Goal: Transaction & Acquisition: Subscribe to service/newsletter

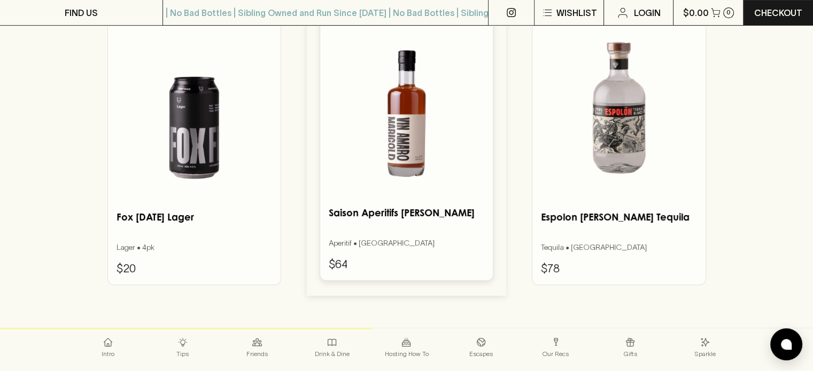
scroll to position [4335, 0]
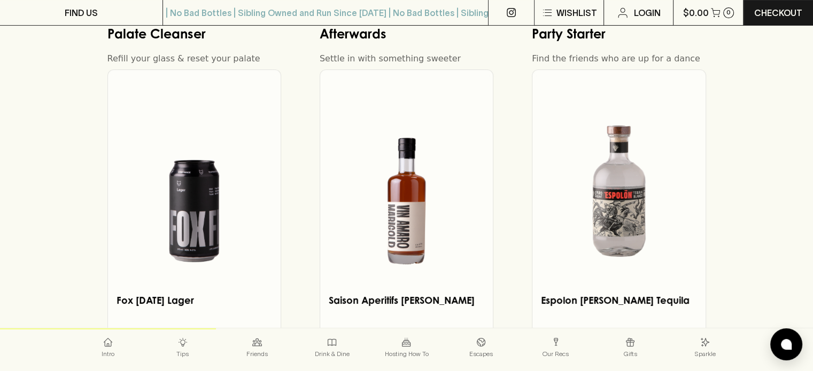
scroll to position [2216, 0]
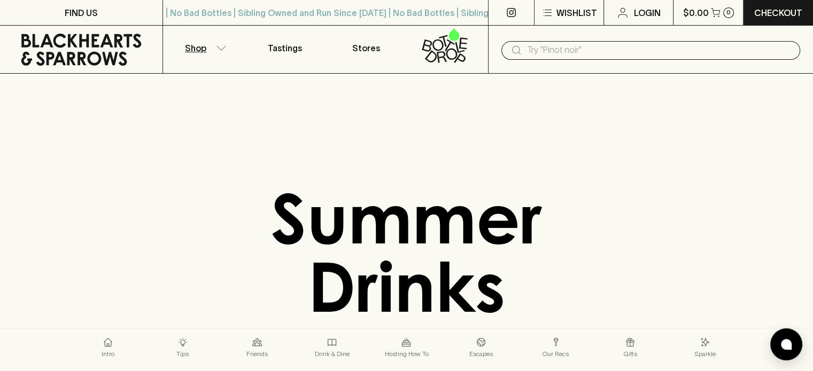
click at [204, 48] on p "Shop" at bounding box center [195, 48] width 21 height 13
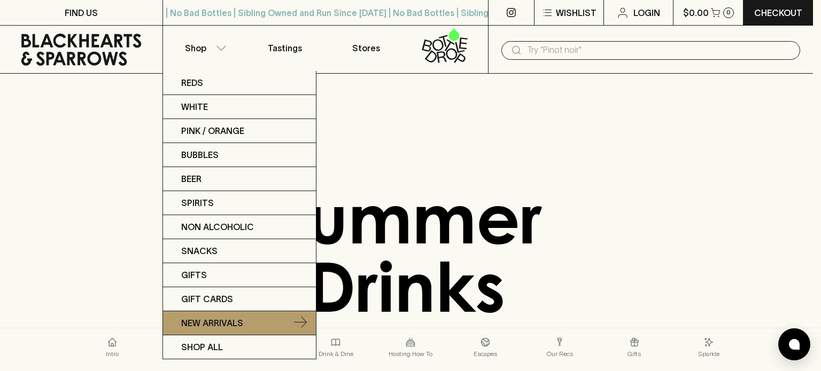
click at [218, 318] on p "New Arrivals" at bounding box center [212, 323] width 62 height 13
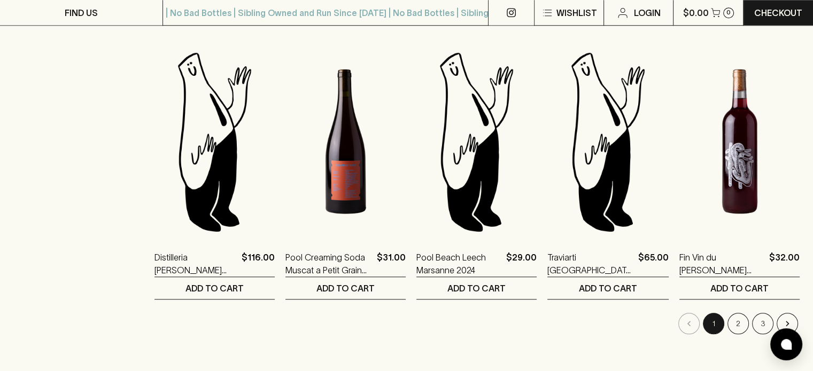
scroll to position [1084, 0]
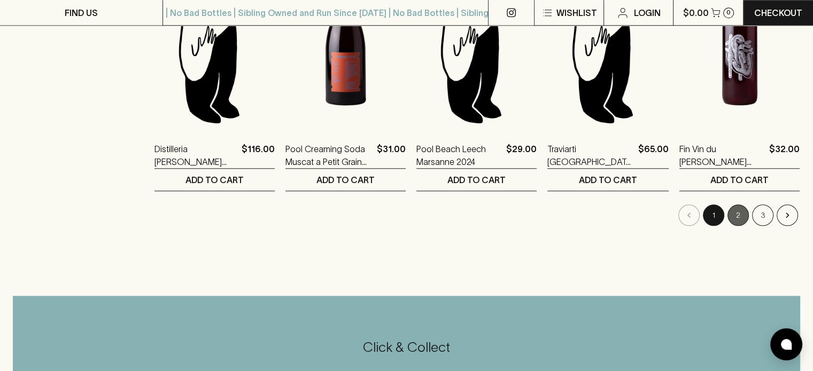
click at [741, 215] on button "2" at bounding box center [737, 215] width 21 height 21
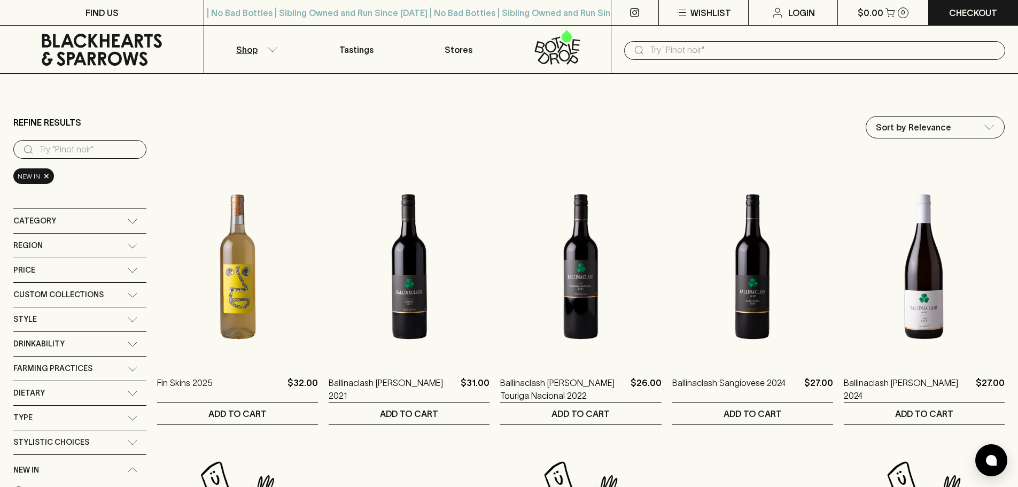
click at [791, 65] on div "​" at bounding box center [814, 50] width 407 height 48
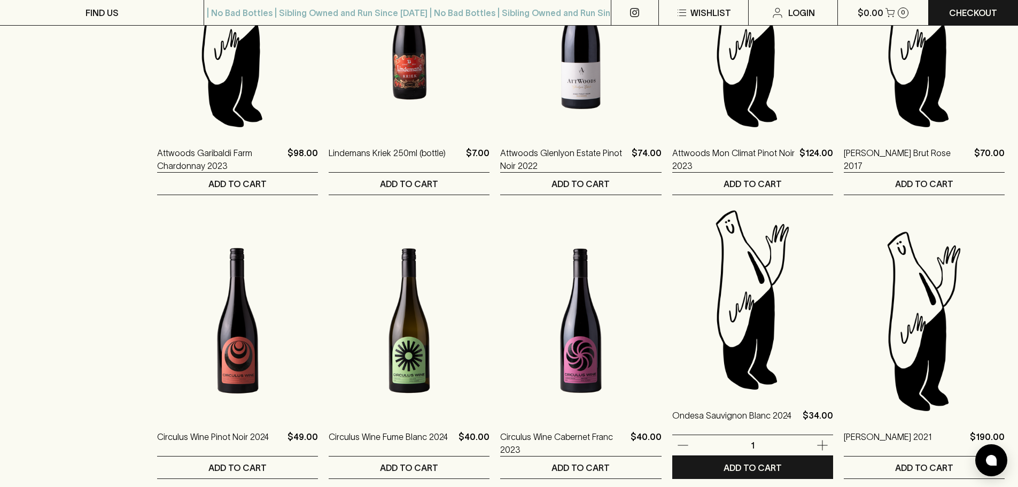
scroll to position [976, 0]
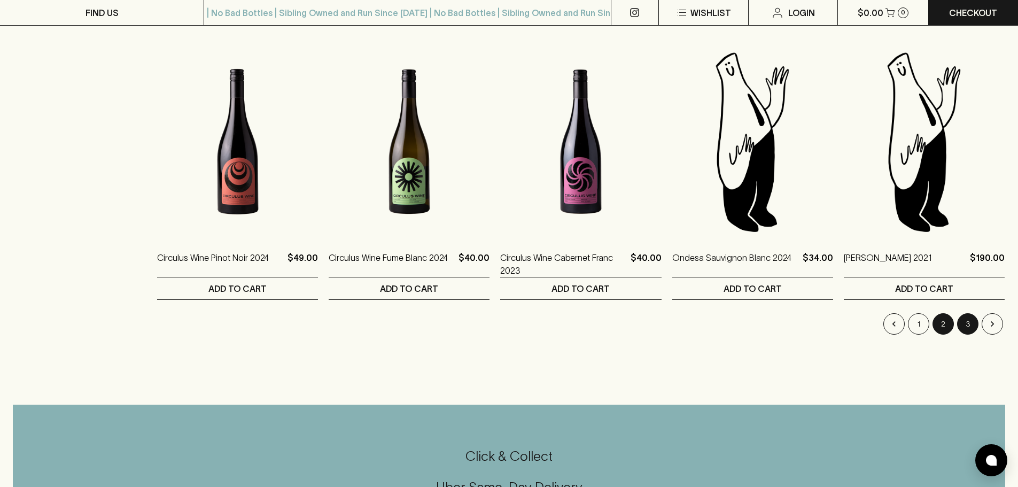
click at [812, 319] on button "3" at bounding box center [967, 323] width 21 height 21
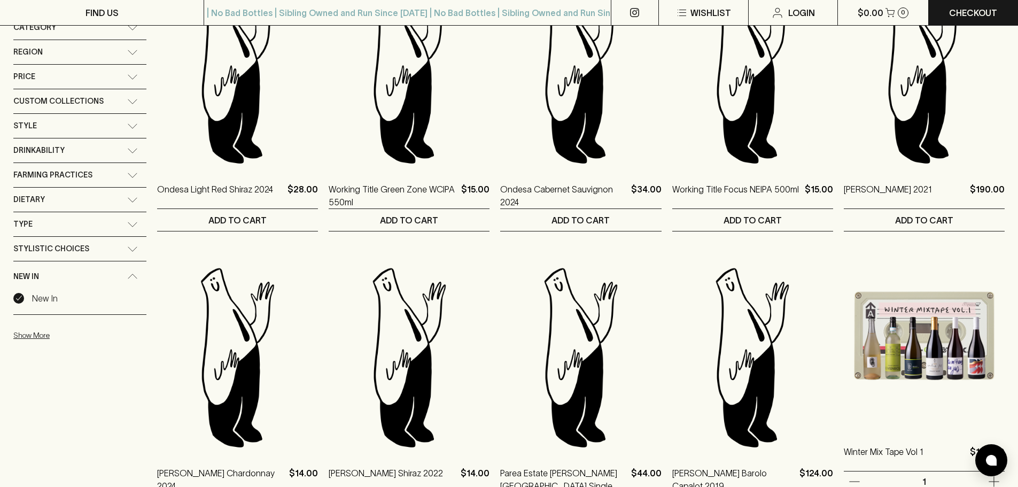
scroll to position [392, 0]
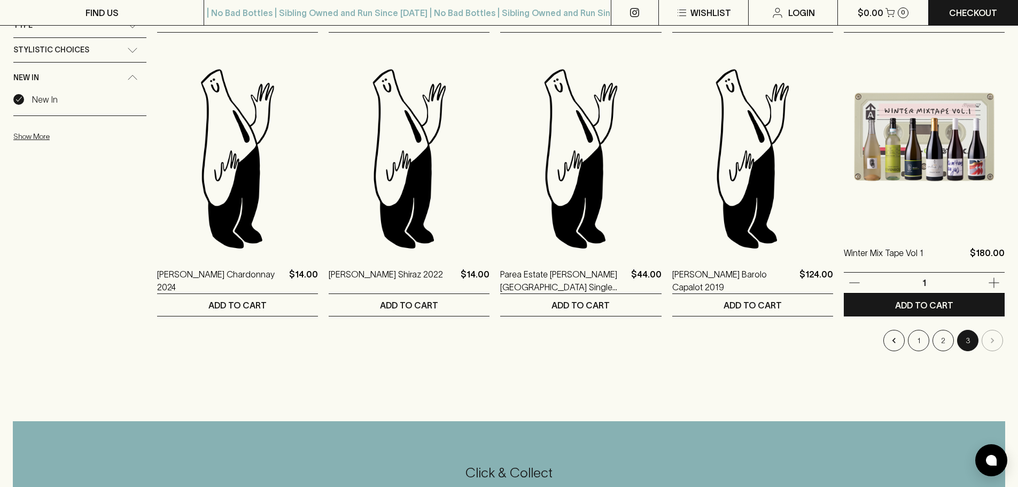
click at [812, 159] on img at bounding box center [923, 136] width 161 height 187
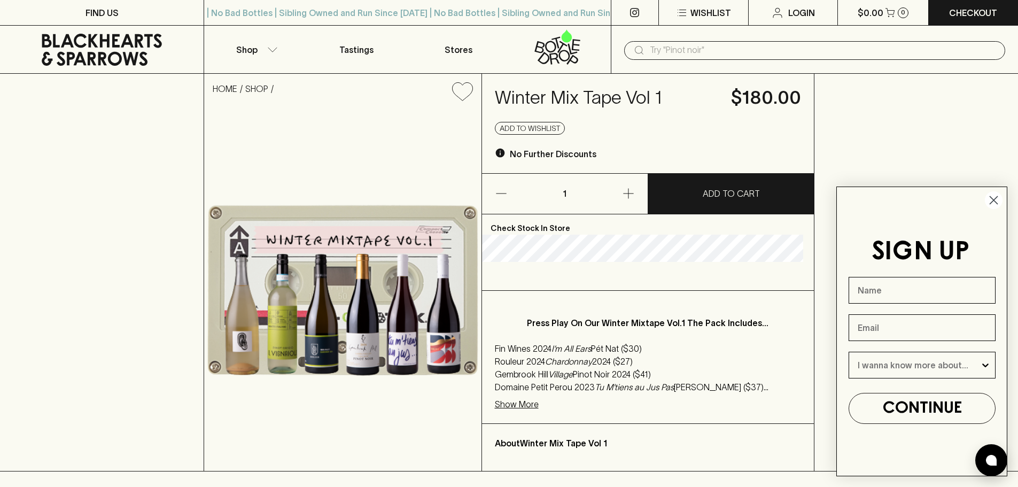
click at [636, 371] on li "Gembrook Hill Village Pinot Noir 2024 ($41)" at bounding box center [648, 374] width 307 height 13
click at [532, 371] on p "Show More" at bounding box center [517, 403] width 44 height 13
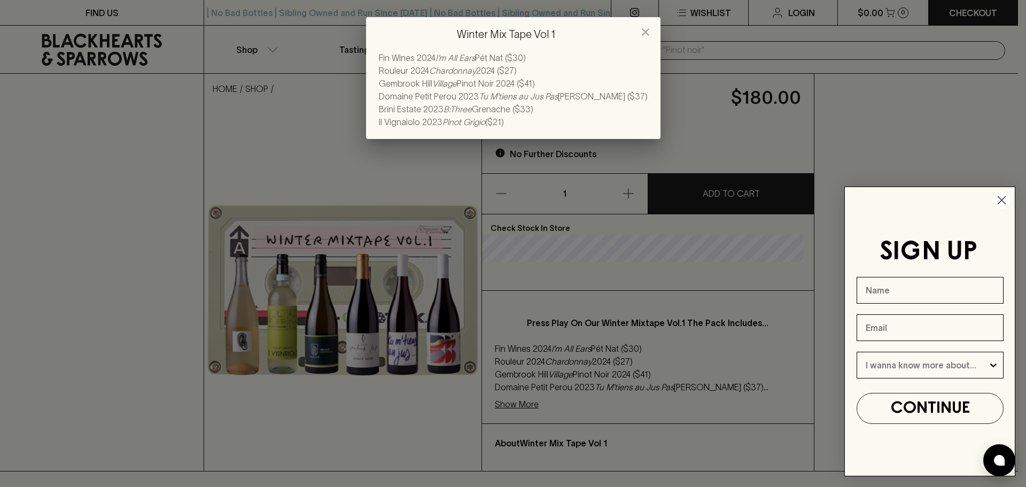
click at [532, 371] on div "Winter Mix Tape Vol 1 Fin Wines 2024 I’m All Ears Pét Nat ($30) Rouleur 2024 Ch…" at bounding box center [513, 243] width 1026 height 487
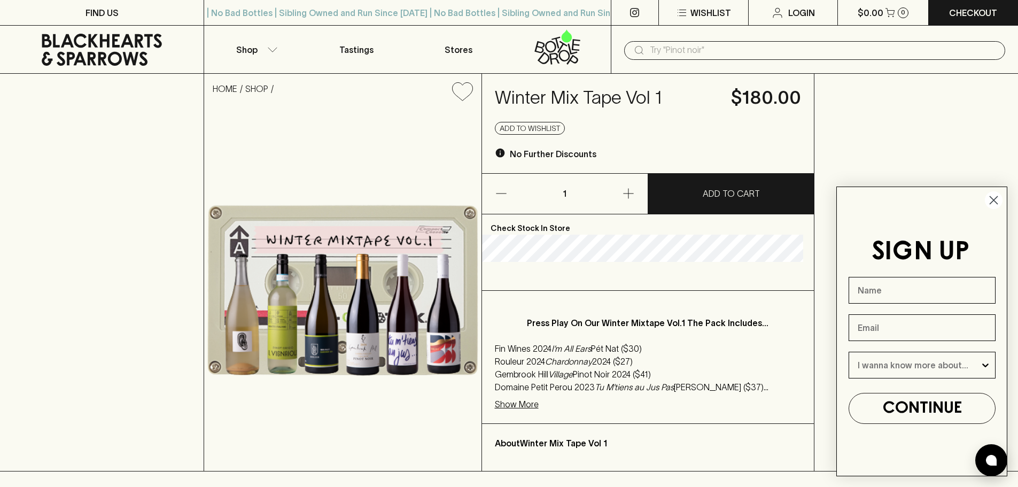
click at [143, 49] on icon at bounding box center [102, 50] width 188 height 32
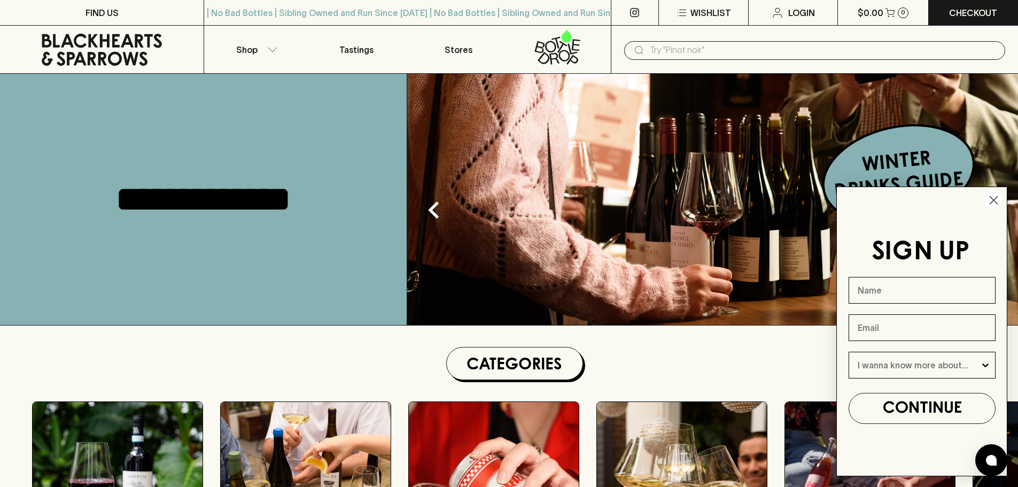
click at [812, 199] on circle "Close dialog" at bounding box center [994, 200] width 18 height 18
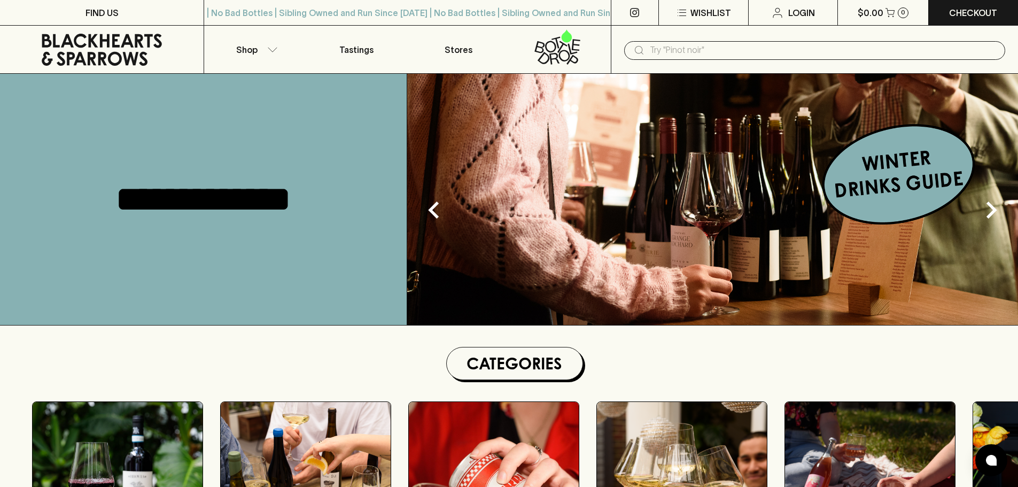
click at [812, 197] on img at bounding box center [712, 199] width 611 height 251
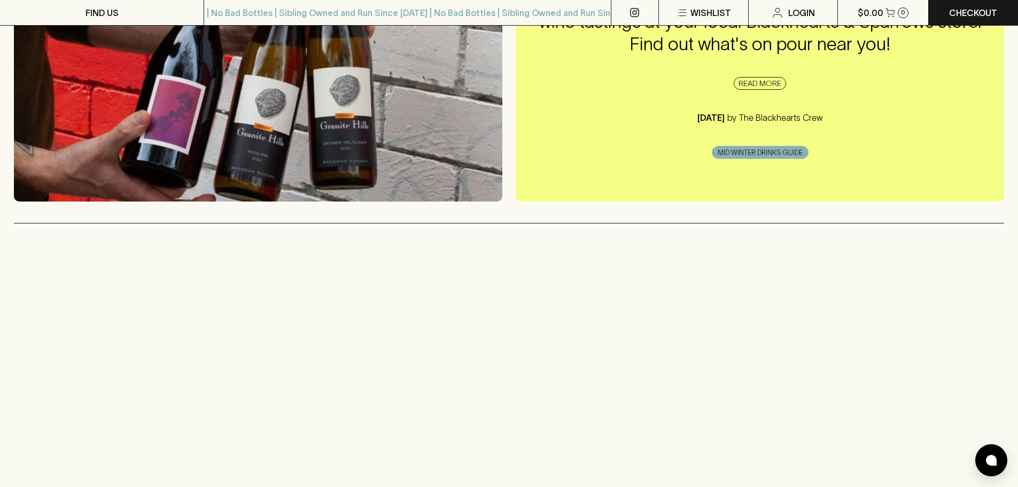
scroll to position [251, 0]
click at [777, 151] on span "MID WINTER DRINKS GUIDE" at bounding box center [760, 152] width 96 height 11
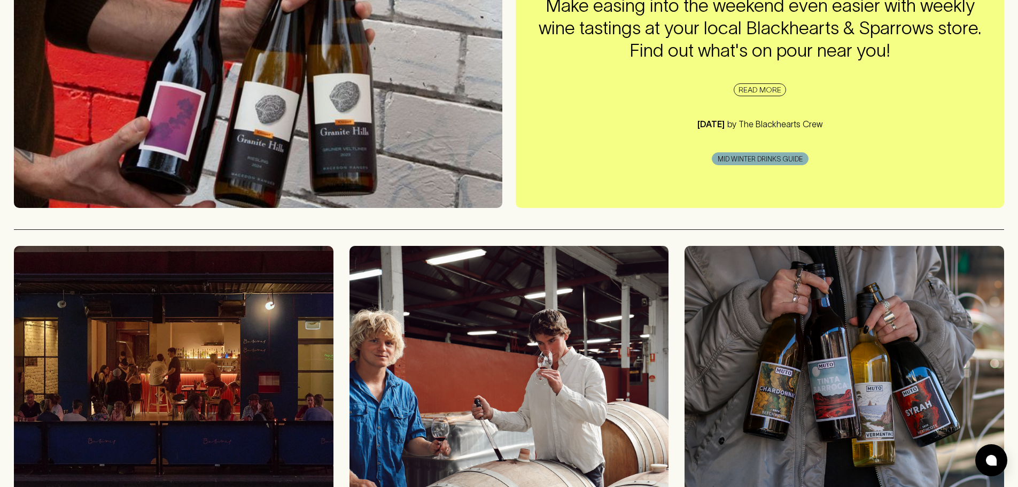
scroll to position [0, 0]
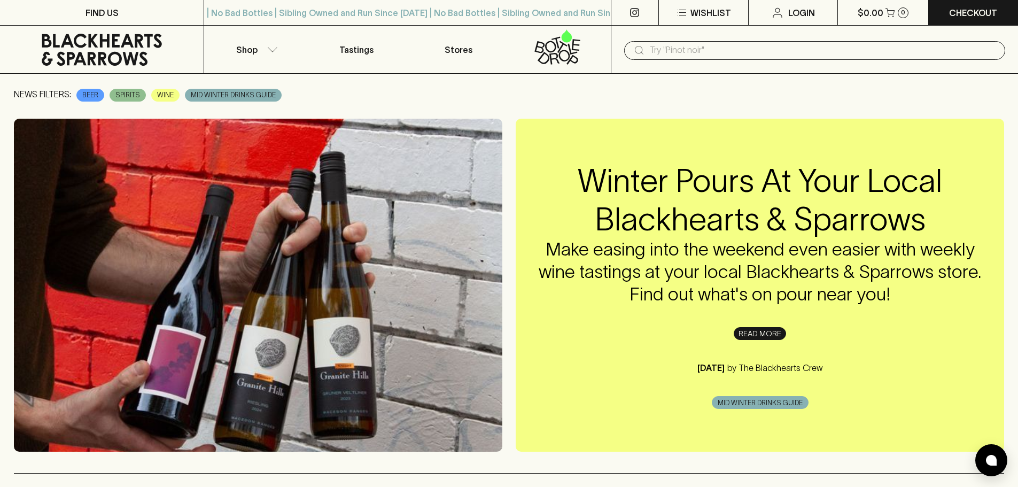
click at [762, 332] on link "READ MORE" at bounding box center [759, 333] width 52 height 13
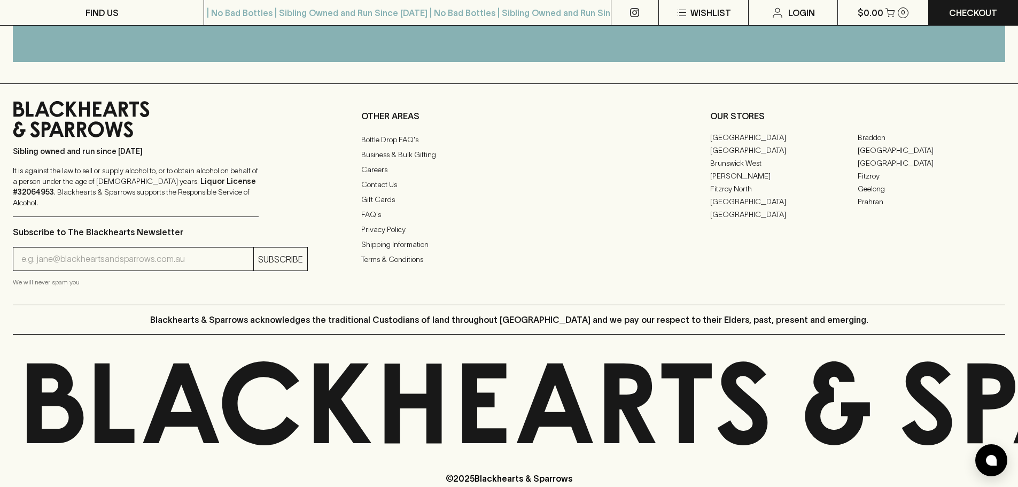
scroll to position [1199, 0]
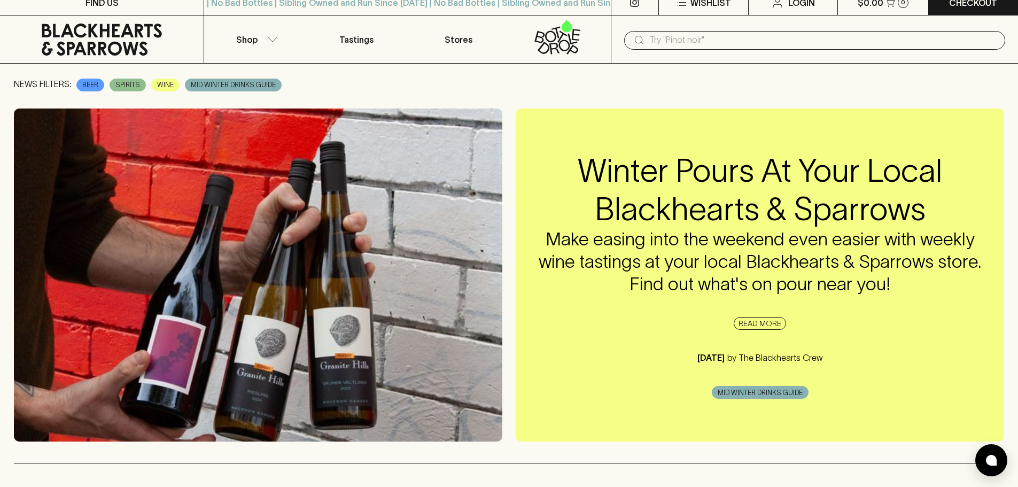
scroll to position [10, 0]
click at [160, 81] on span "WINE" at bounding box center [165, 85] width 27 height 11
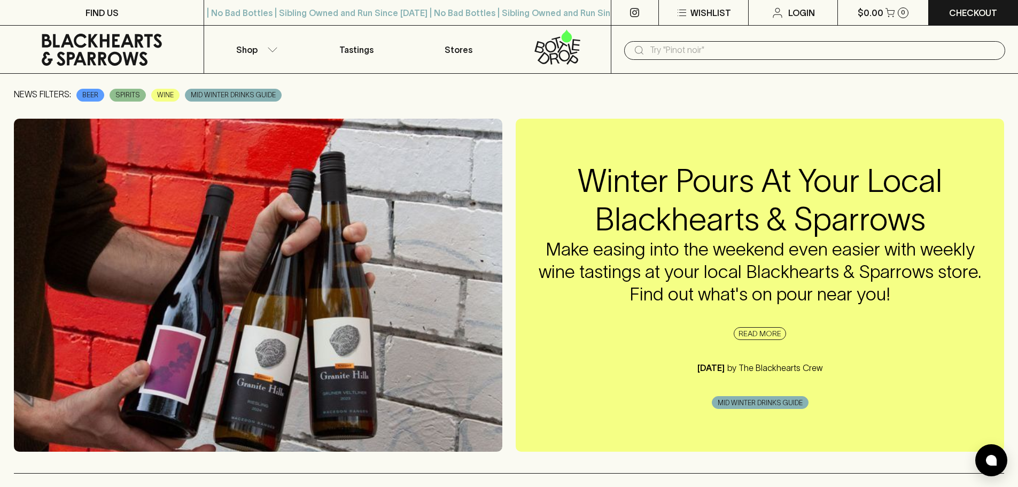
click at [757, 403] on span "MID WINTER DRINKS GUIDE" at bounding box center [760, 402] width 96 height 11
click at [270, 89] on div "MID WINTER DRINKS GUIDE" at bounding box center [233, 95] width 97 height 13
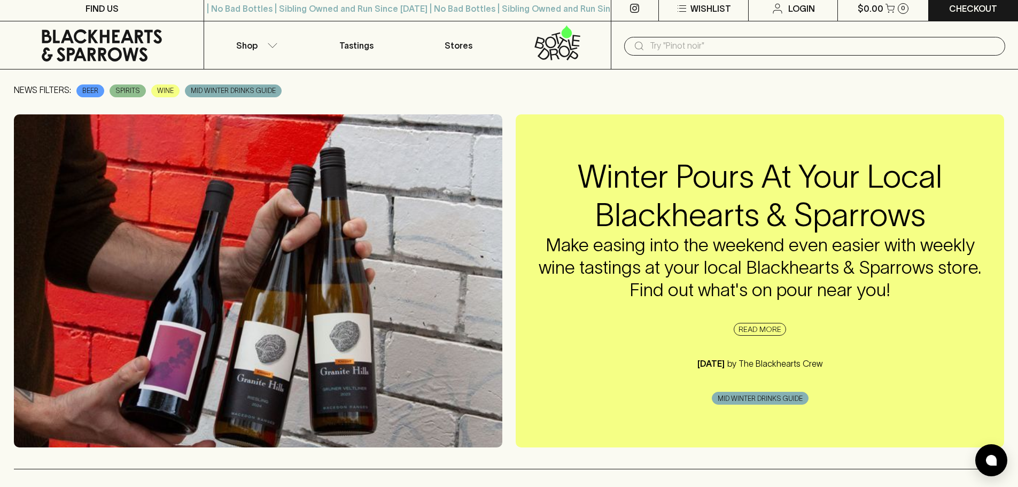
scroll to position [5, 0]
click at [747, 325] on link "READ MORE" at bounding box center [759, 328] width 52 height 13
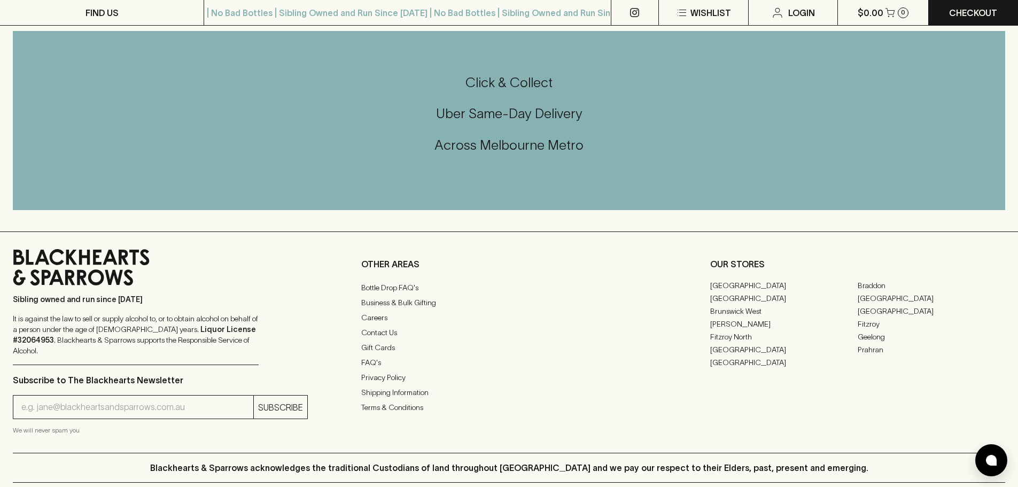
scroll to position [1199, 0]
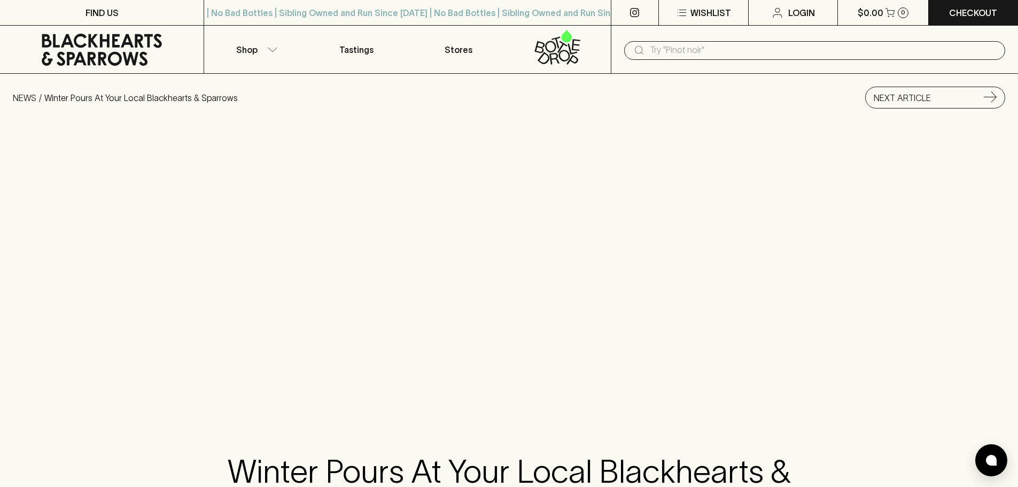
scroll to position [1199, 0]
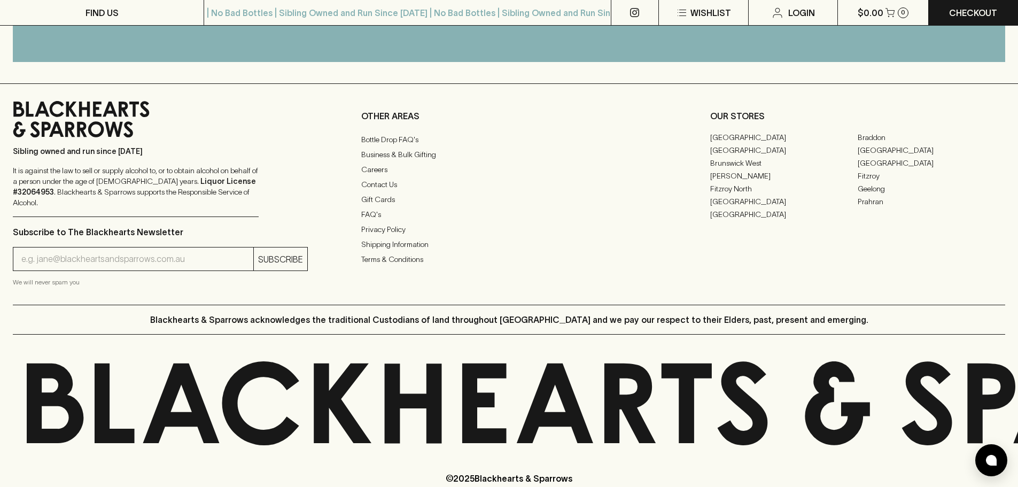
click at [60, 251] on input "email" at bounding box center [137, 259] width 232 height 17
type input "sam.hansen@hansencx.com"
click at [278, 247] on button "SUBSCRIBE" at bounding box center [280, 258] width 53 height 23
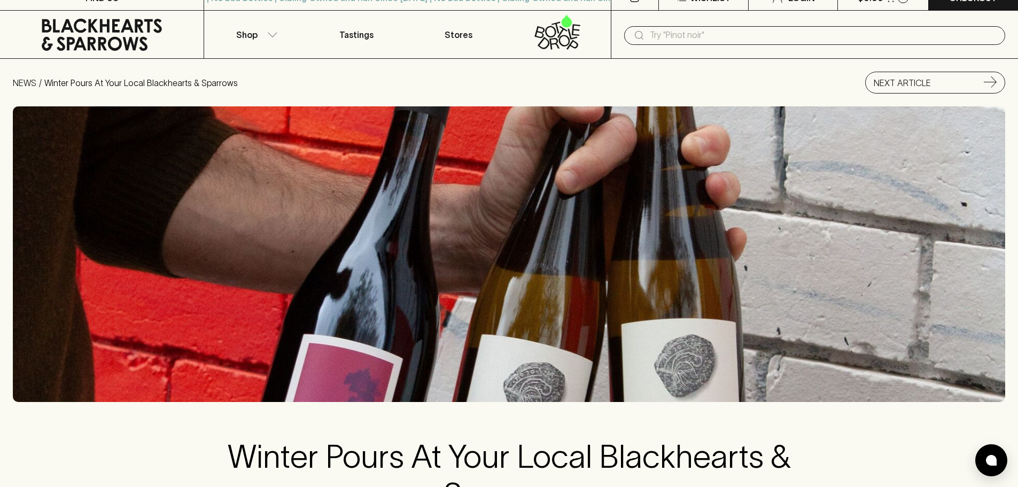
scroll to position [14, 0]
click at [85, 31] on icon at bounding box center [102, 35] width 120 height 32
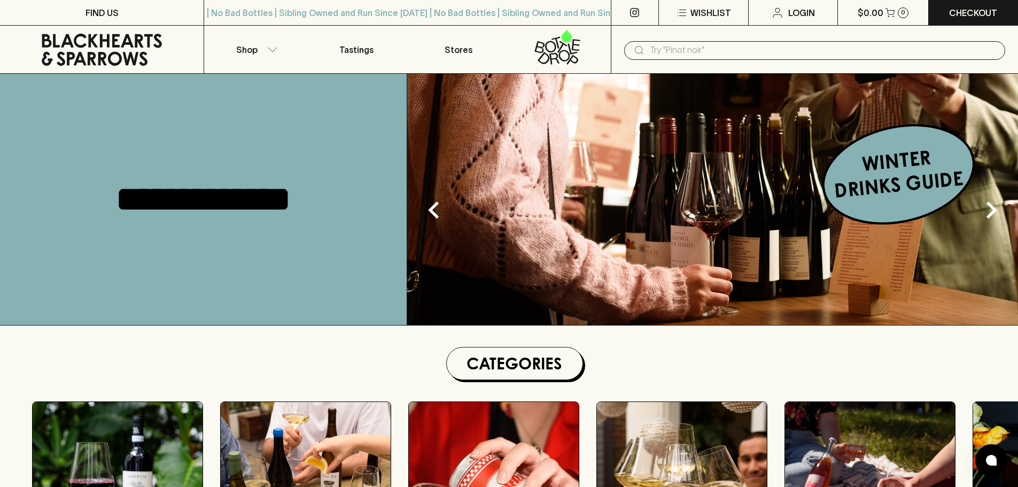
click at [556, 163] on img at bounding box center [712, 199] width 611 height 251
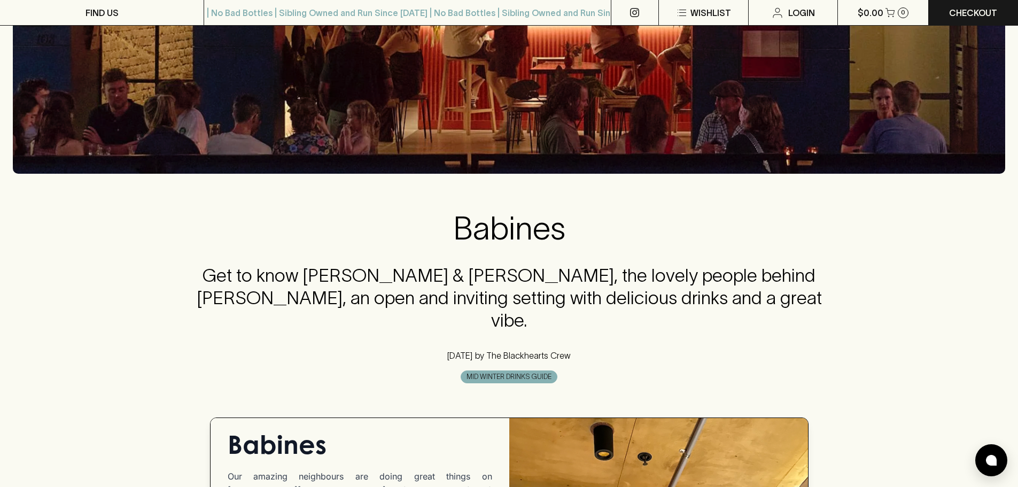
scroll to position [244, 0]
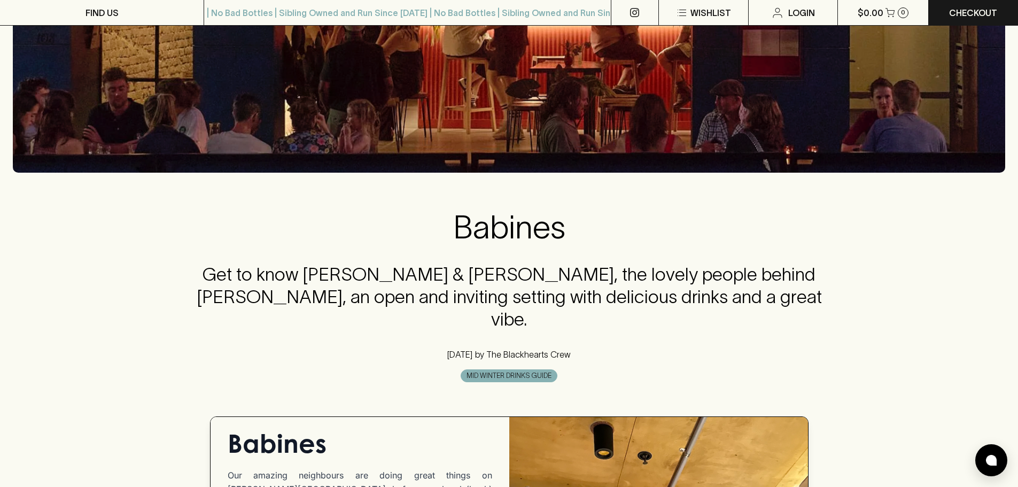
click at [547, 294] on h4 "Get to know Julien Pascal & Julien Wurtlin, the lovely people behind Babines, a…" at bounding box center [509, 296] width 652 height 67
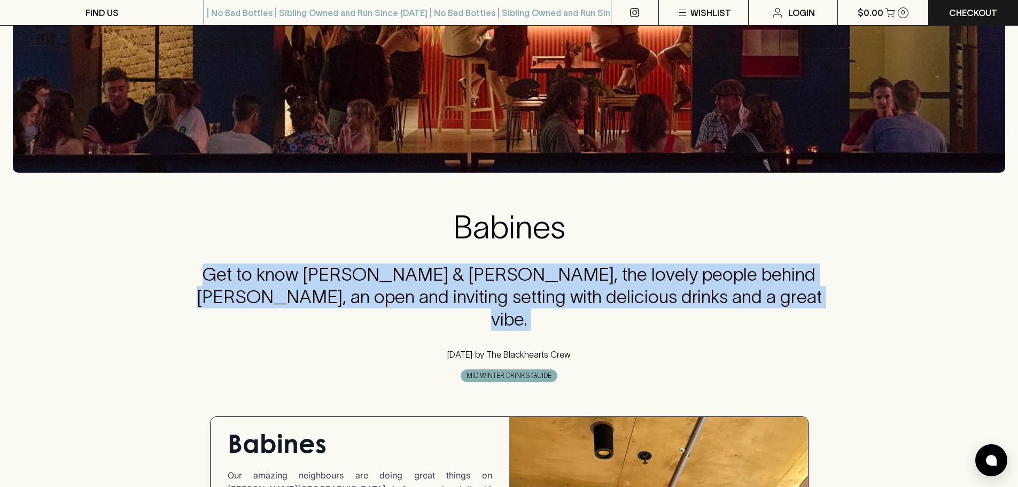
click at [547, 294] on h4 "Get to know Julien Pascal & Julien Wurtlin, the lovely people behind Babines, a…" at bounding box center [509, 296] width 652 height 67
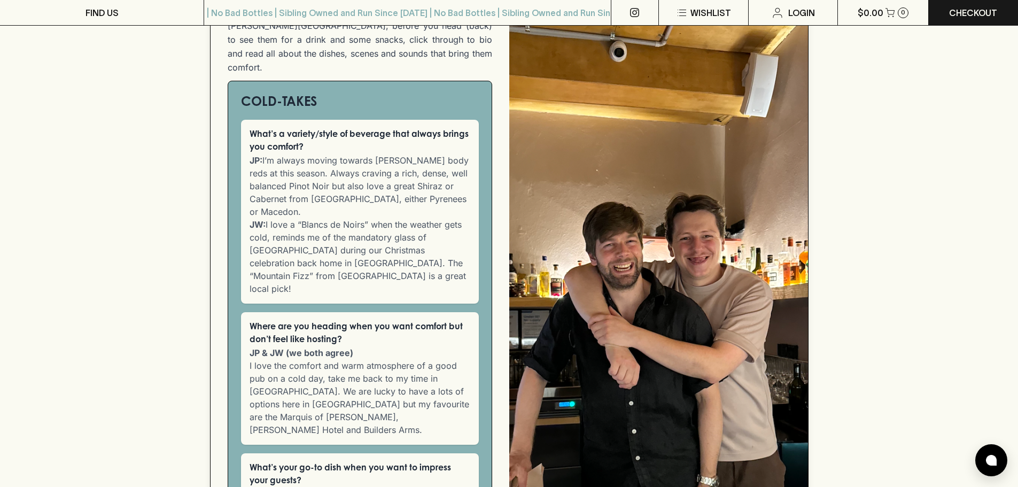
scroll to position [642, 0]
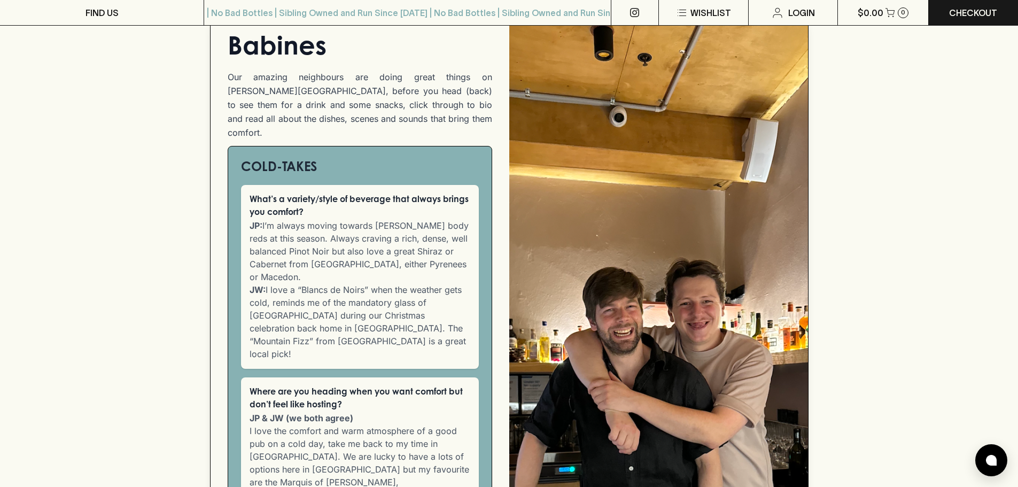
click at [413, 91] on p "Our amazing neighbours are doing great things on Smith Street, before you head …" at bounding box center [360, 104] width 264 height 69
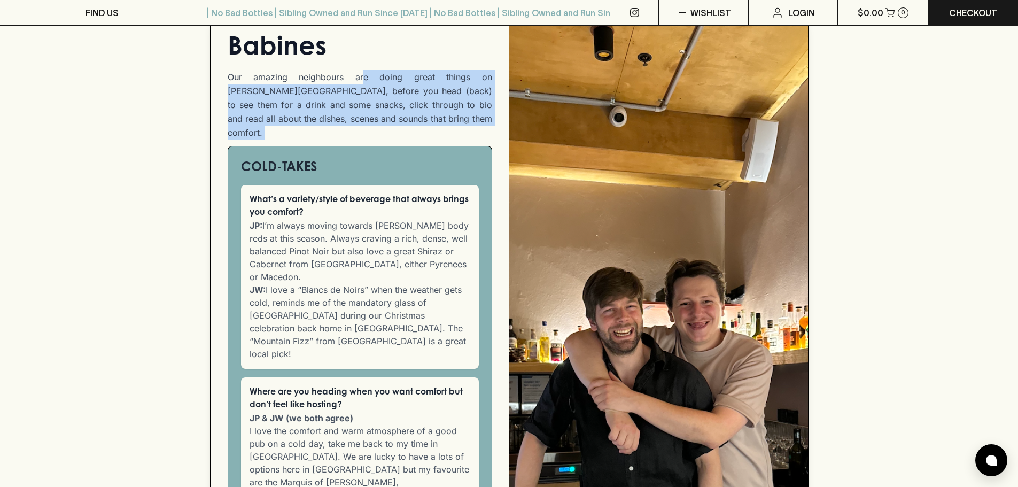
click at [413, 91] on p "Our amazing neighbours are doing great things on Smith Street, before you head …" at bounding box center [360, 104] width 264 height 69
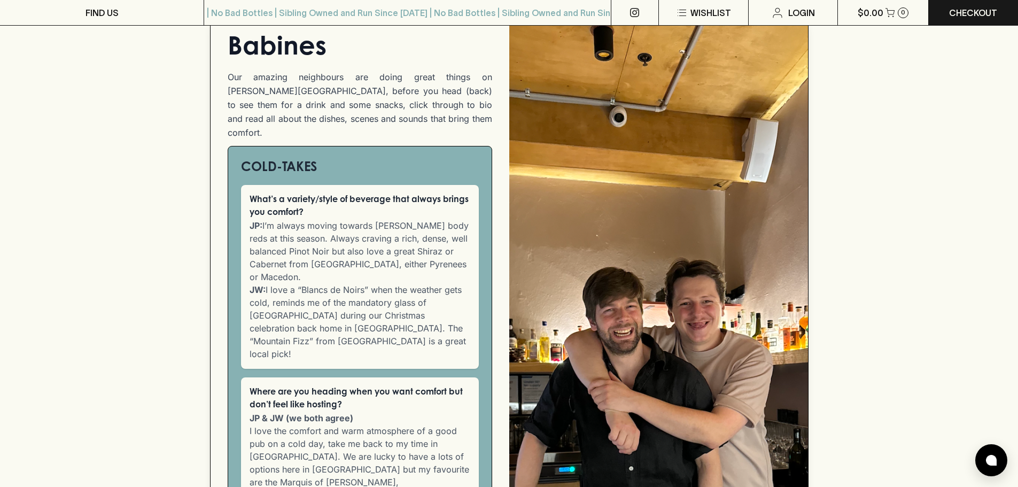
click at [417, 193] on h3 "What’s a variety/style of beverage that always brings you comfort?" at bounding box center [359, 206] width 221 height 26
click at [405, 219] on p "JP: I’m always moving towards fuller body reds at this season. Always craving a…" at bounding box center [359, 289] width 221 height 141
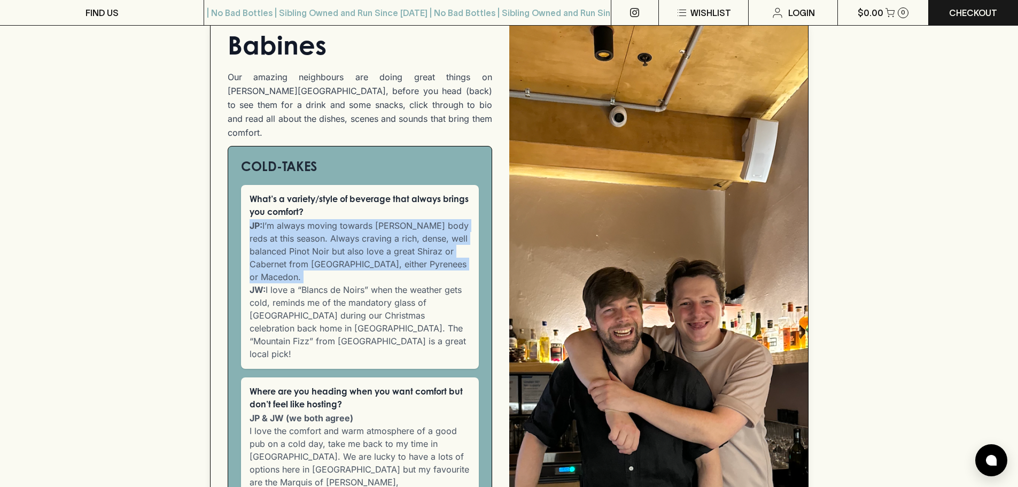
click at [405, 219] on p "JP: I’m always moving towards fuller body reds at this season. Always craving a…" at bounding box center [359, 289] width 221 height 141
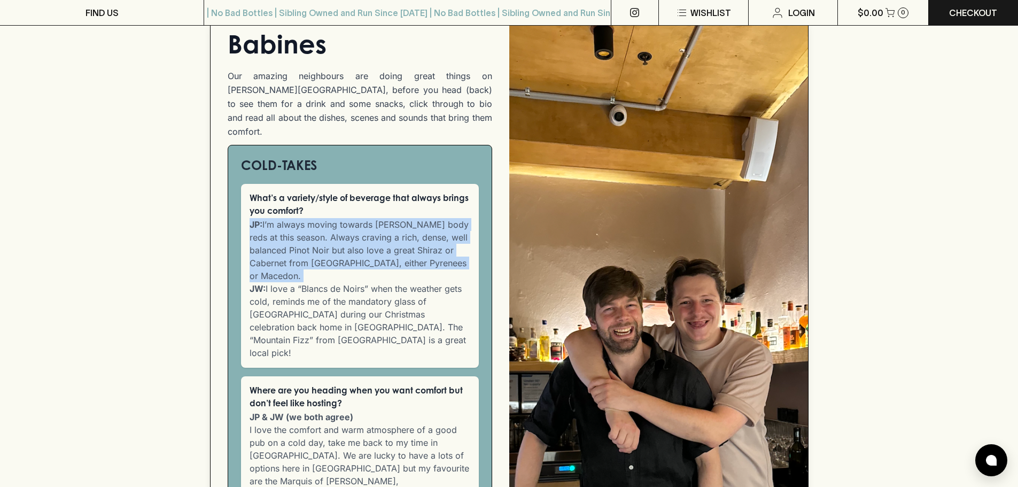
click at [405, 218] on p "JP: I’m always moving towards fuller body reds at this season. Always craving a…" at bounding box center [359, 288] width 221 height 141
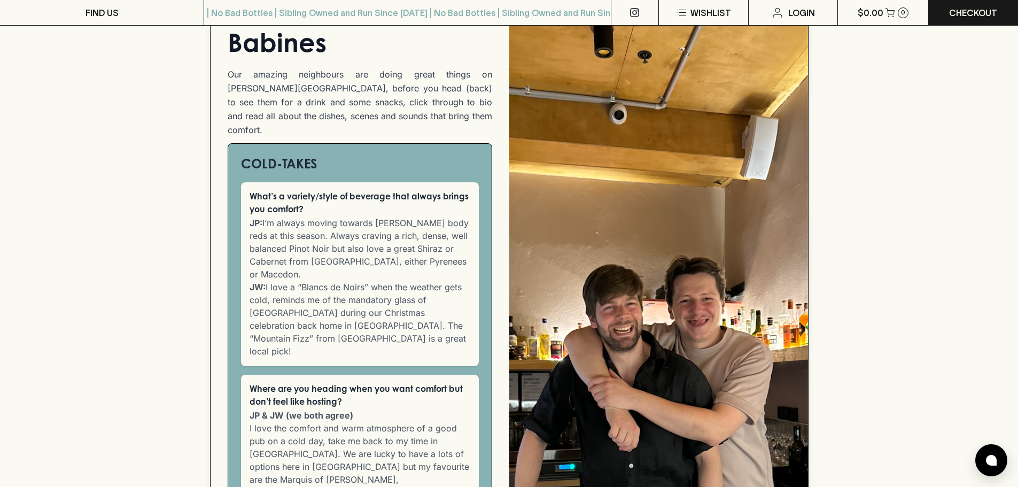
scroll to position [645, 0]
click at [405, 216] on p "JP: I’m always moving towards fuller body reds at this season. Always craving a…" at bounding box center [359, 286] width 221 height 141
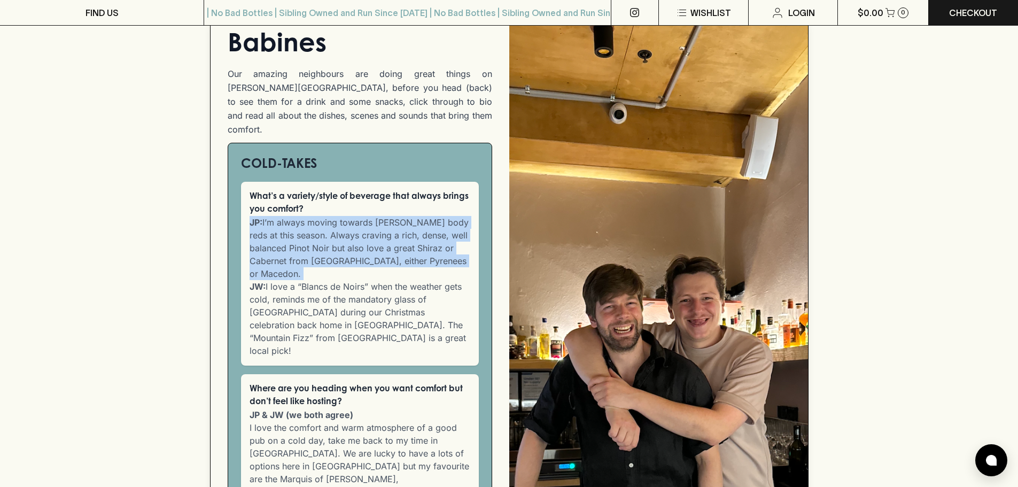
click at [405, 216] on p "JP: I’m always moving towards fuller body reds at this season. Always craving a…" at bounding box center [359, 286] width 221 height 141
click at [408, 230] on p "JP: I’m always moving towards fuller body reds at this season. Always craving a…" at bounding box center [359, 286] width 221 height 141
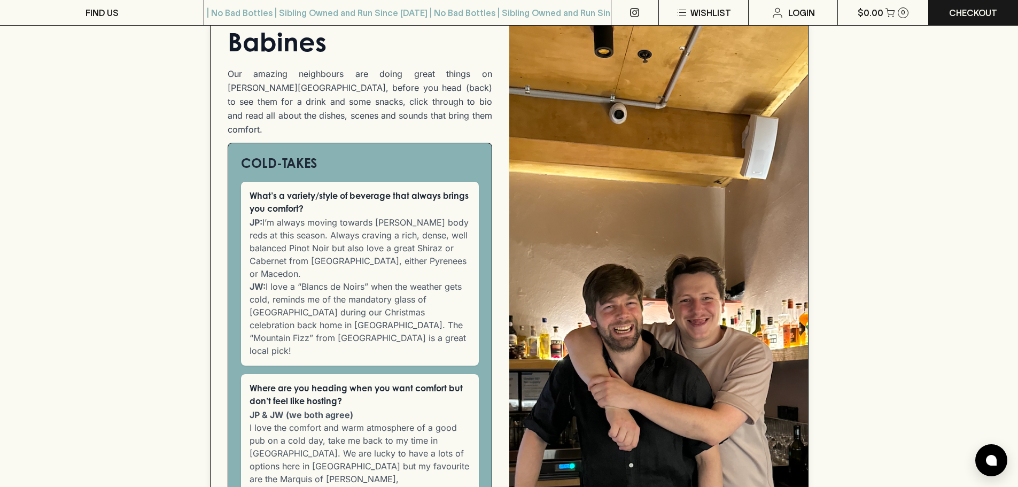
click at [408, 242] on p "JP: I’m always moving towards fuller body reds at this season. Always craving a…" at bounding box center [359, 286] width 221 height 141
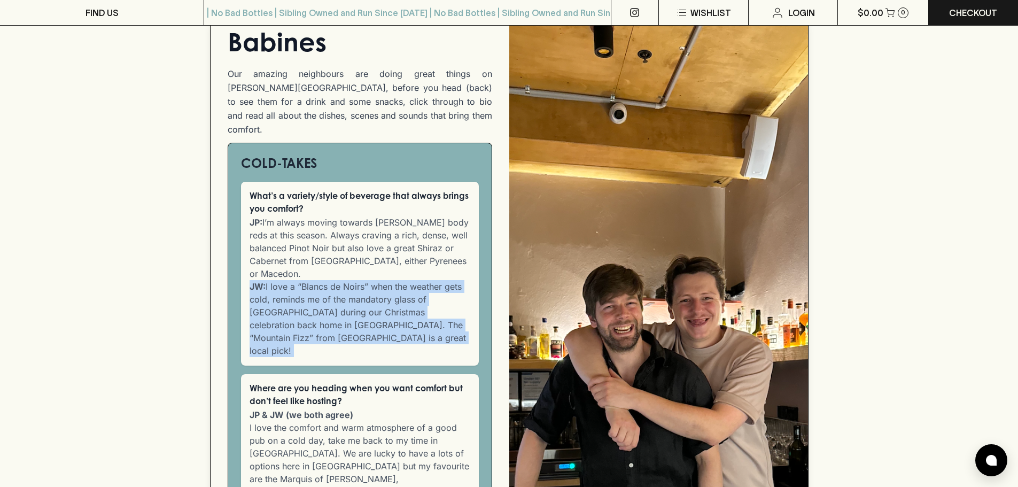
click at [408, 242] on p "JP: I’m always moving towards fuller body reds at this season. Always craving a…" at bounding box center [359, 286] width 221 height 141
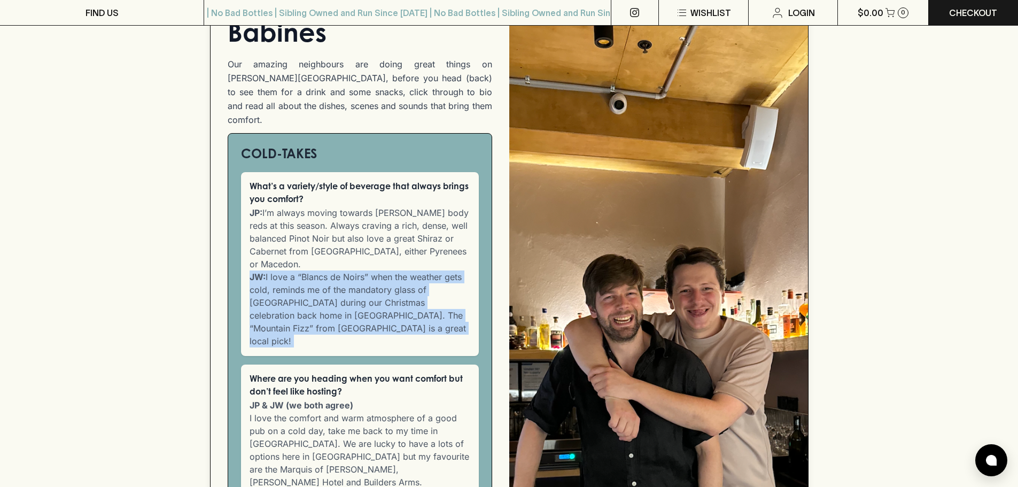
click at [408, 242] on p "JP: I’m always moving towards fuller body reds at this season. Always craving a…" at bounding box center [359, 276] width 221 height 141
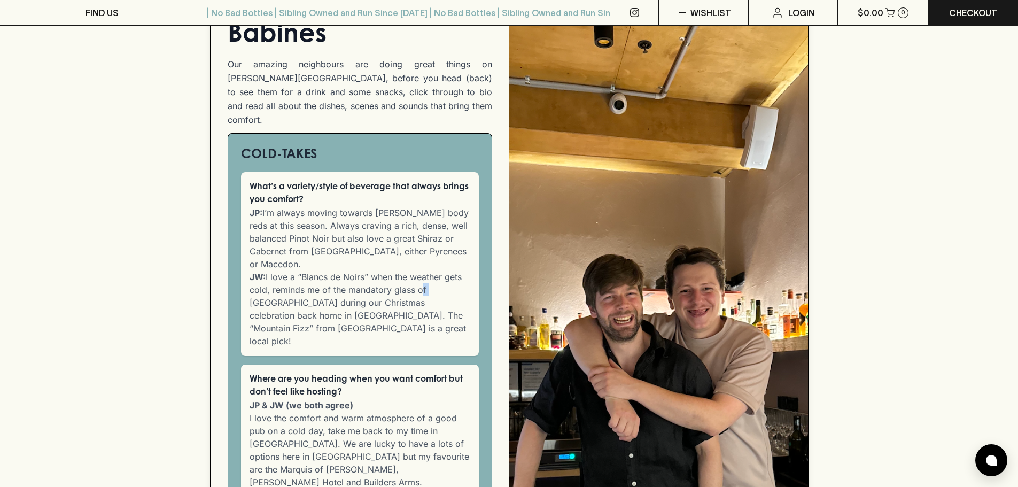
click at [408, 242] on p "JP: I’m always moving towards fuller body reds at this season. Always craving a…" at bounding box center [359, 276] width 221 height 141
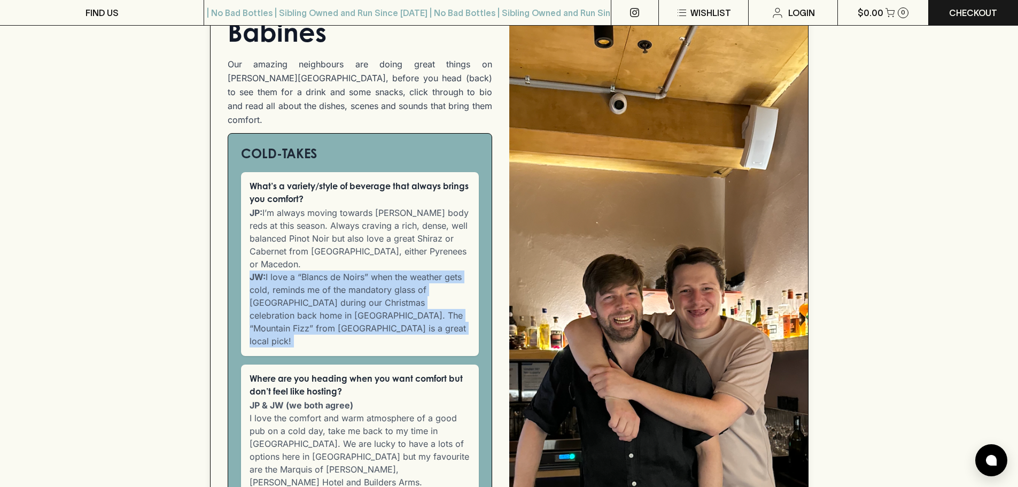
click at [408, 242] on p "JP: I’m always moving towards fuller body reds at this season. Always craving a…" at bounding box center [359, 276] width 221 height 141
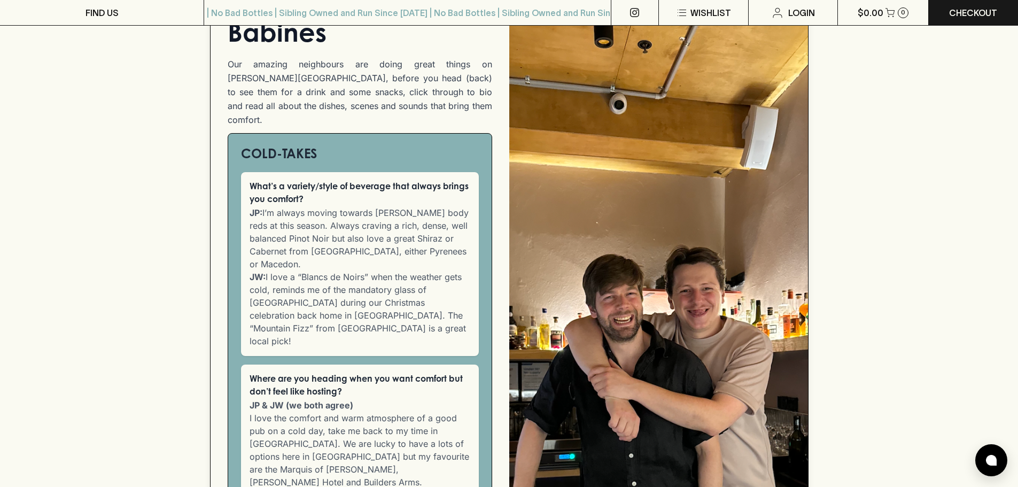
scroll to position [759, 0]
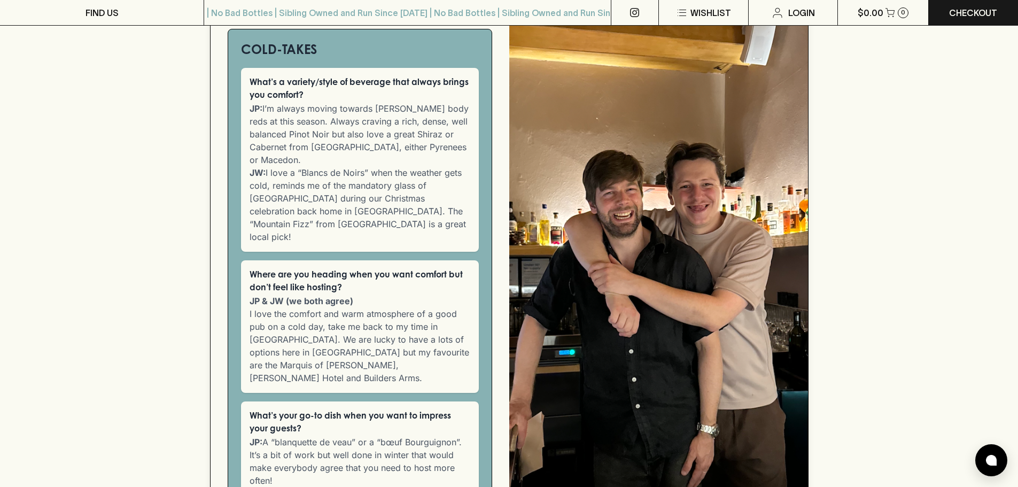
click at [404, 294] on p "JP & JW (we both agree) I love the comfort and warm atmosphere of a good pub on…" at bounding box center [359, 339] width 221 height 90
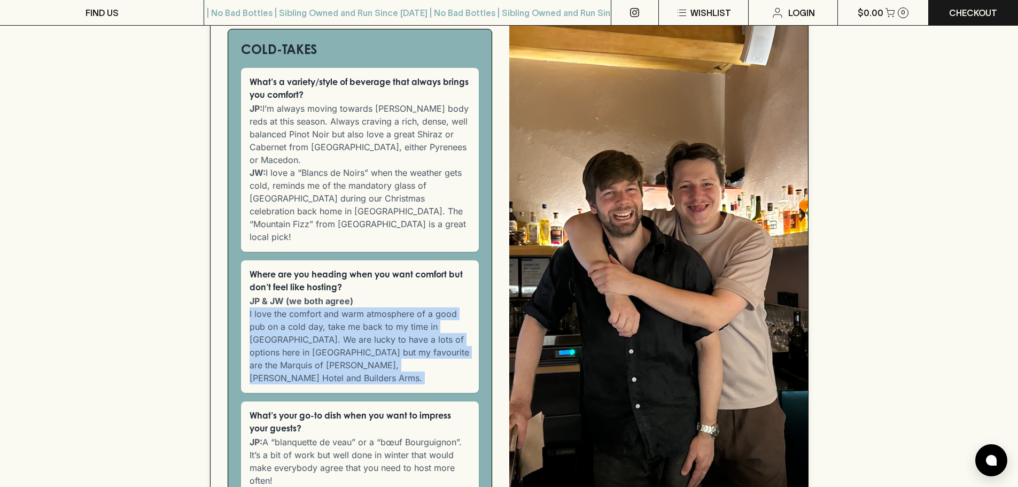
click at [404, 294] on p "JP & JW (we both agree) I love the comfort and warm atmosphere of a good pub on…" at bounding box center [359, 339] width 221 height 90
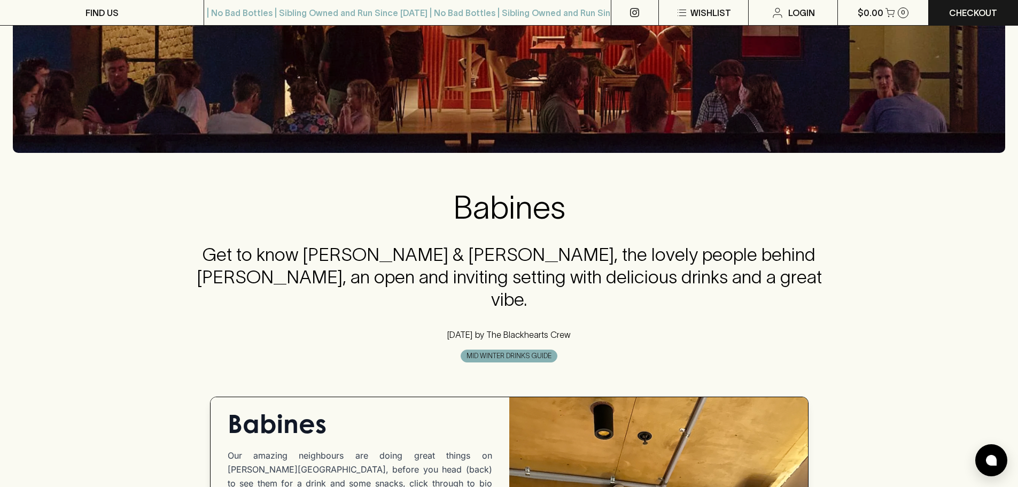
scroll to position [263, 0]
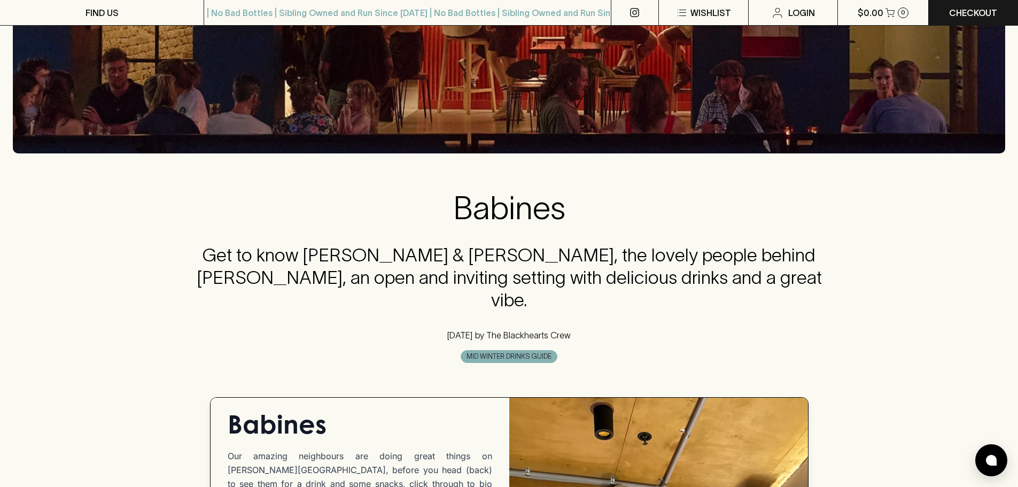
click at [528, 351] on span "MID WINTER DRINKS GUIDE" at bounding box center [509, 356] width 96 height 11
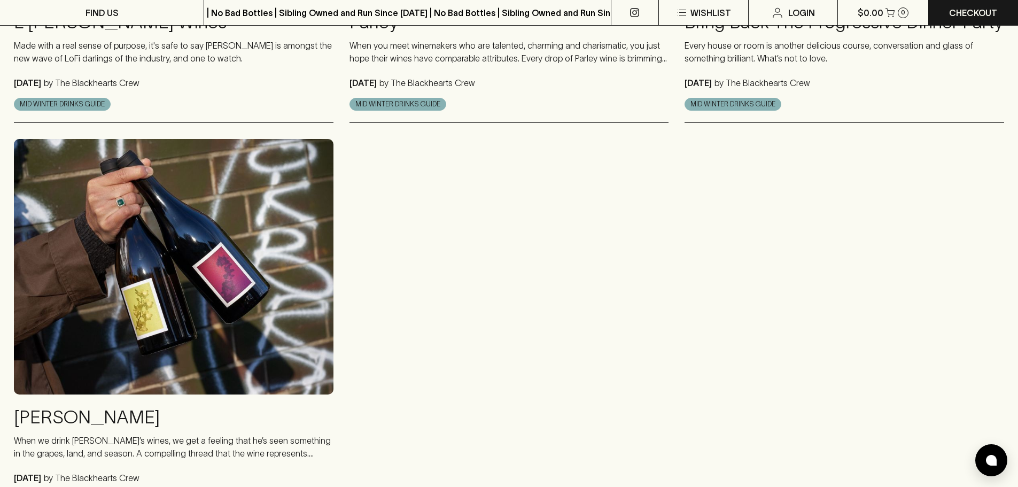
scroll to position [1141, 0]
click at [230, 265] on img at bounding box center [173, 265] width 319 height 255
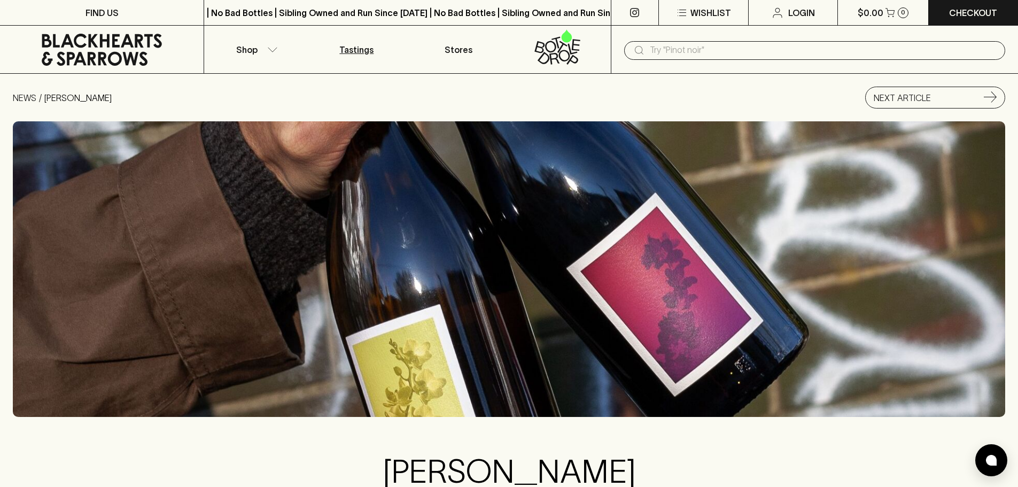
click at [343, 49] on p "Tastings" at bounding box center [356, 49] width 34 height 13
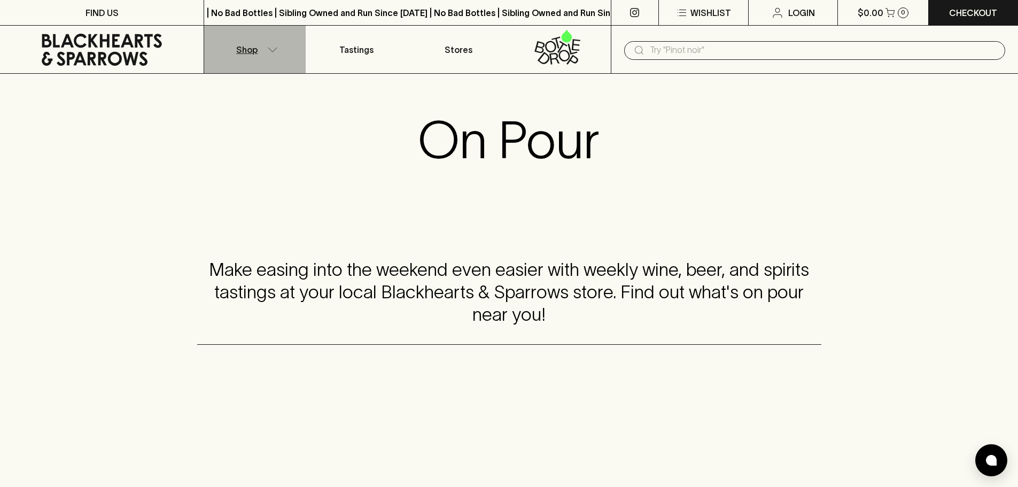
click at [261, 45] on button "Shop" at bounding box center [254, 50] width 101 height 48
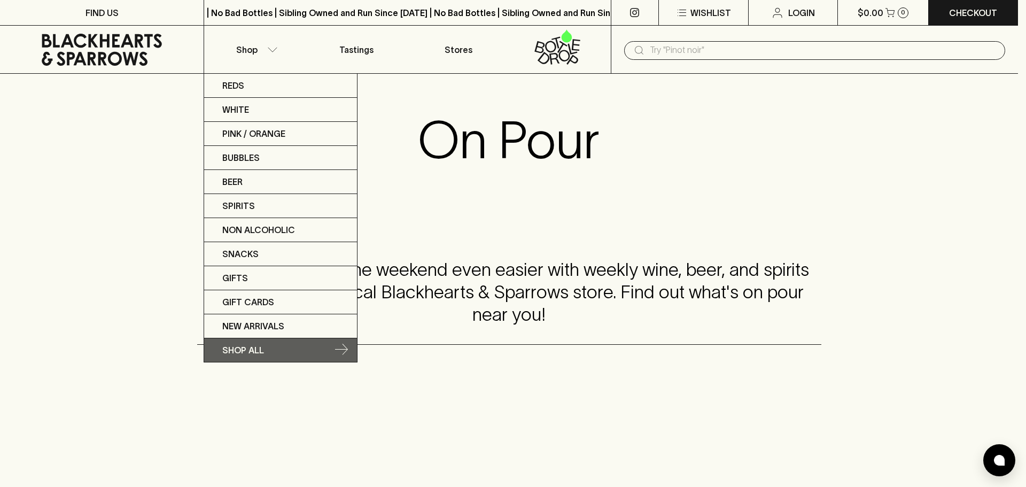
click at [244, 349] on p "SHOP ALL" at bounding box center [243, 349] width 42 height 13
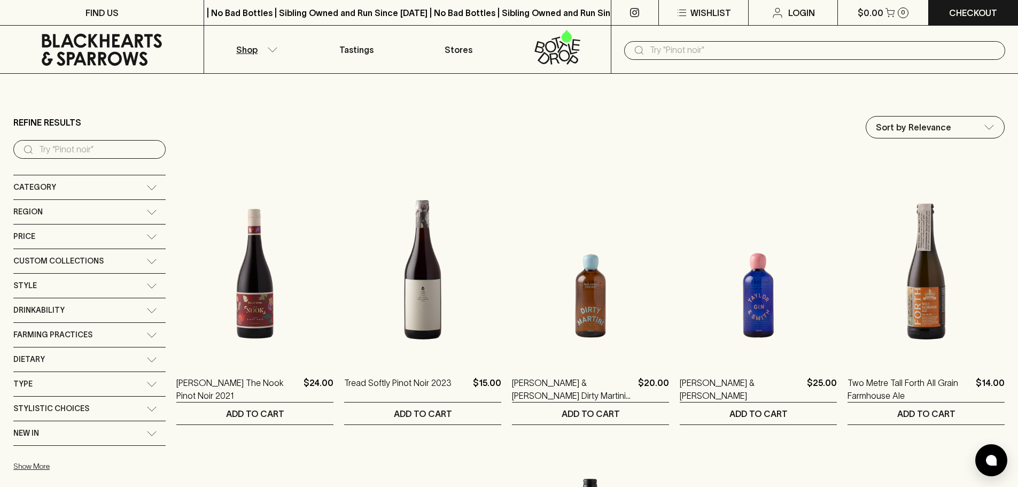
scroll to position [26, 0]
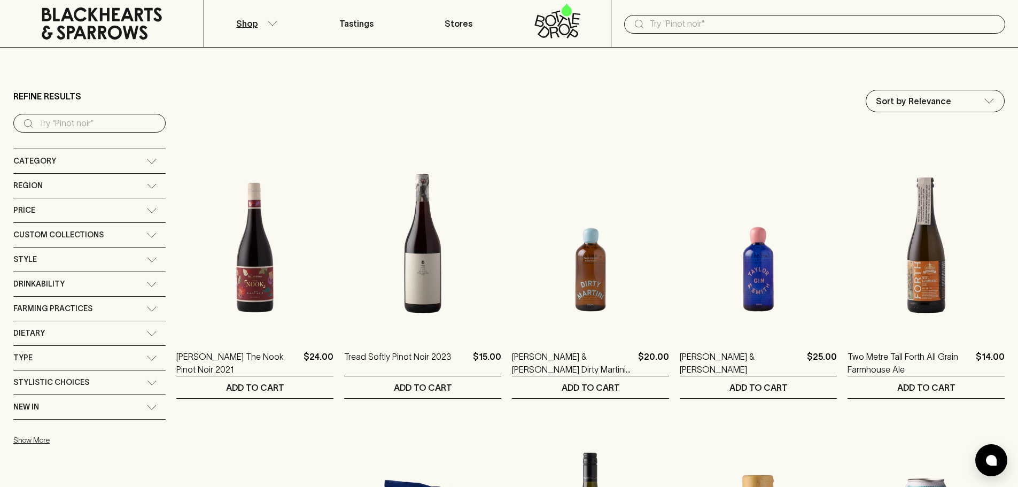
click at [122, 386] on div "Stylistic Choices" at bounding box center [79, 382] width 133 height 13
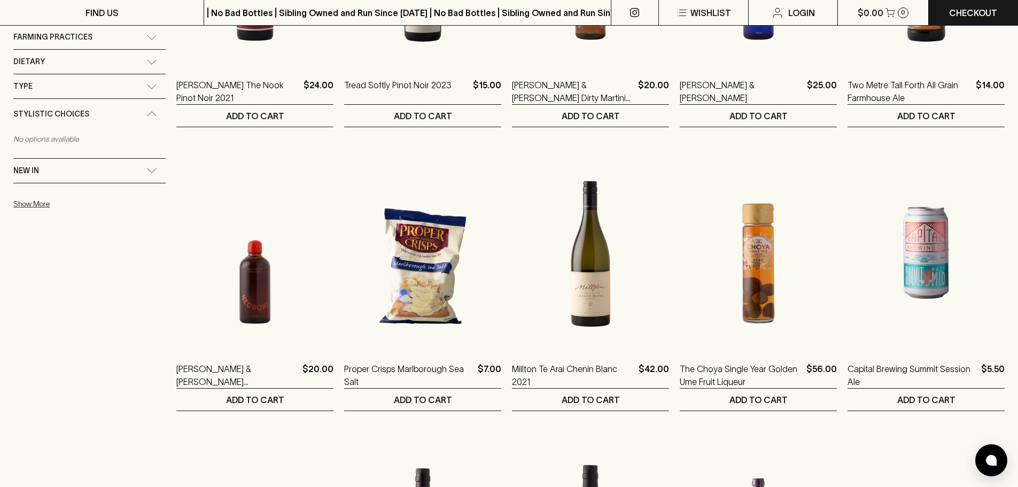
scroll to position [0, 0]
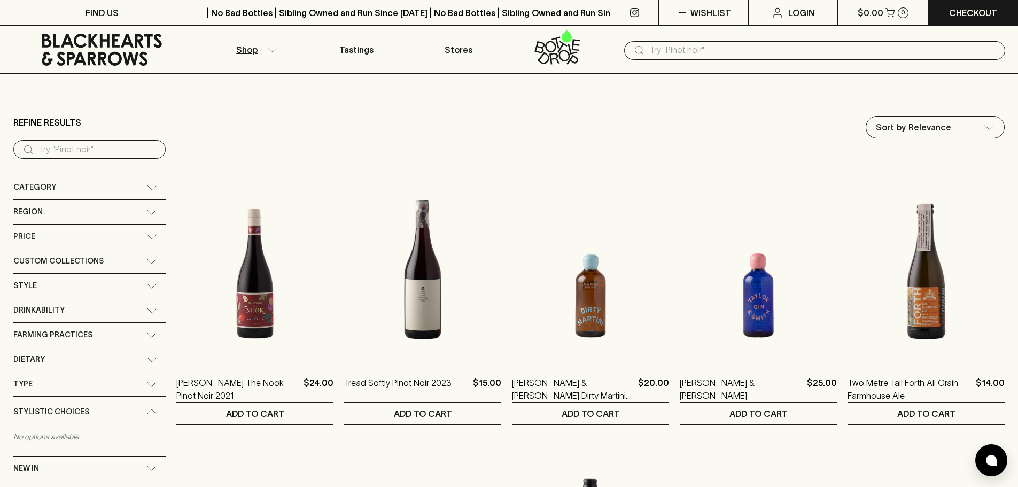
click at [76, 184] on div "Category" at bounding box center [79, 187] width 133 height 13
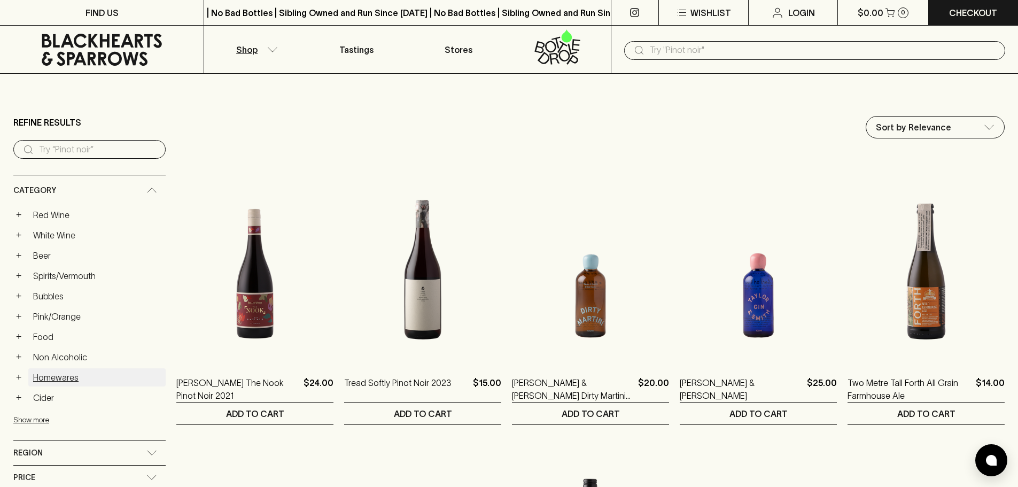
click at [65, 382] on link "Homewares" at bounding box center [96, 377] width 137 height 18
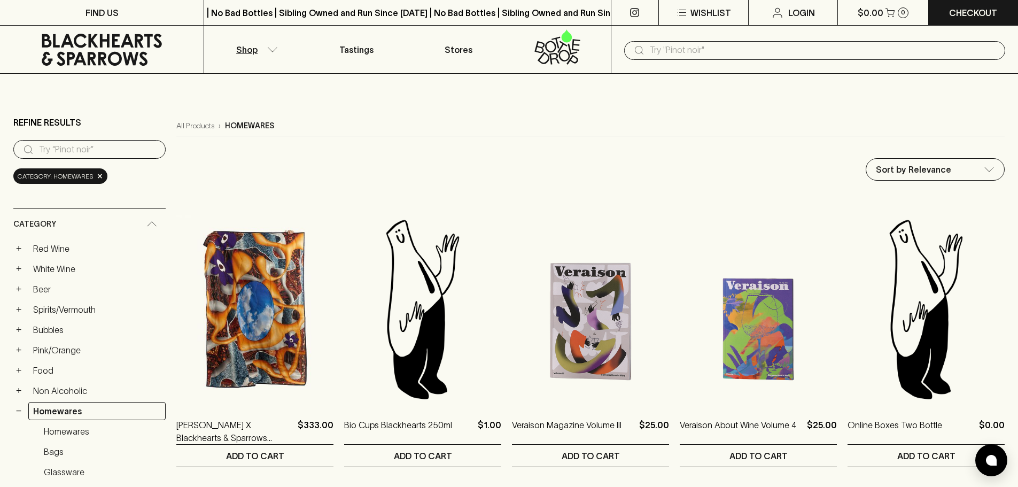
click at [648, 52] on div "​" at bounding box center [814, 50] width 381 height 19
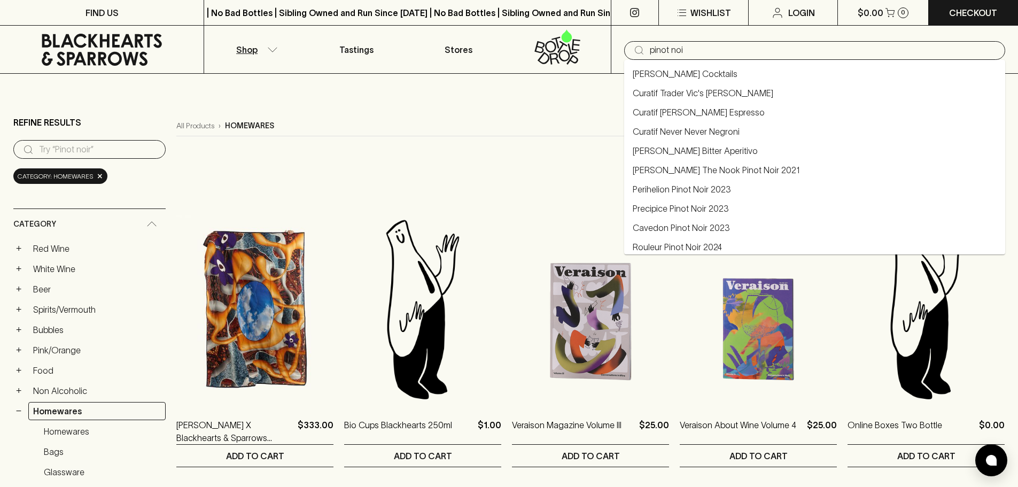
type input "pinot noi"
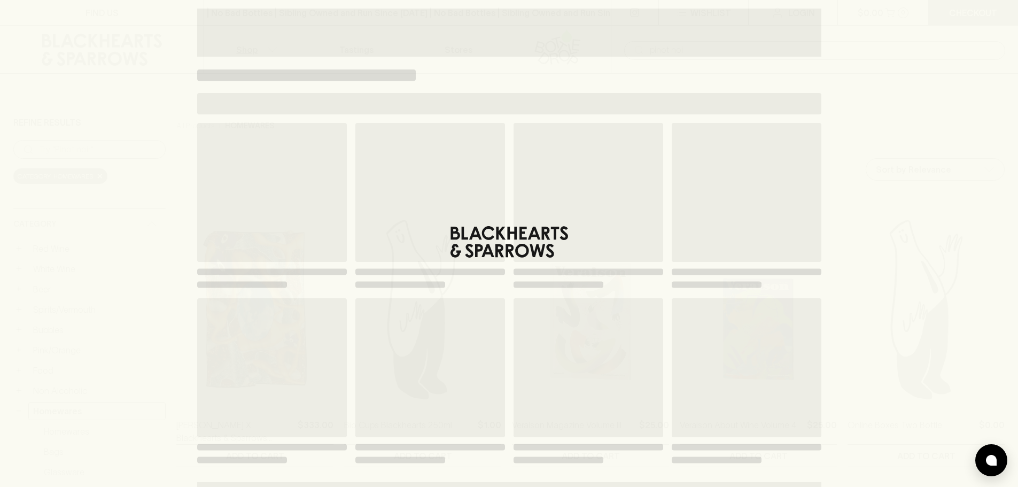
type input "pinot noi"
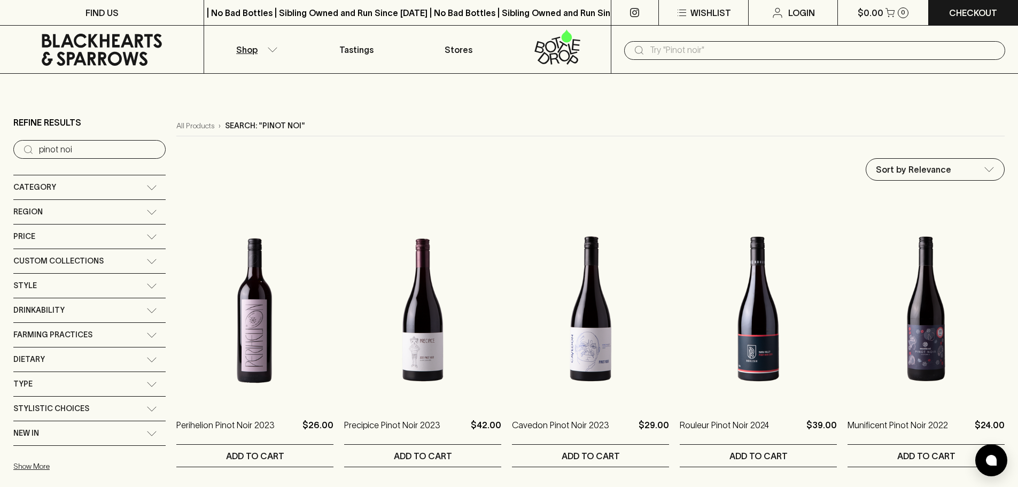
click at [132, 63] on icon at bounding box center [102, 50] width 120 height 32
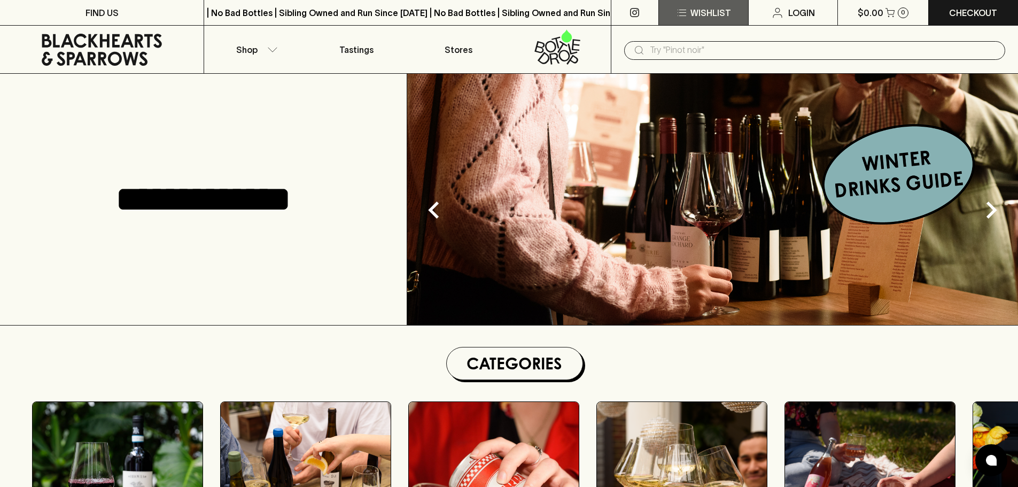
click at [714, 17] on p "Wishlist" at bounding box center [710, 12] width 41 height 13
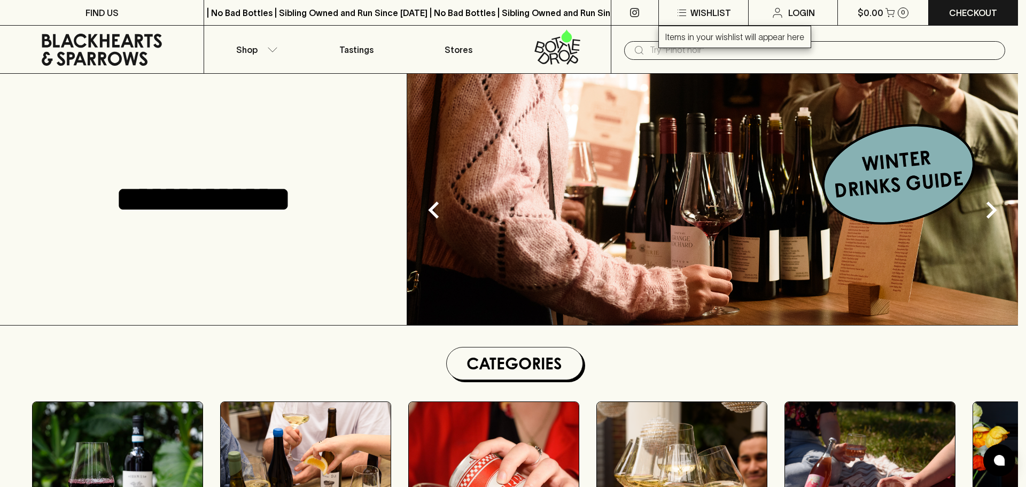
click at [205, 122] on div at bounding box center [513, 243] width 1026 height 487
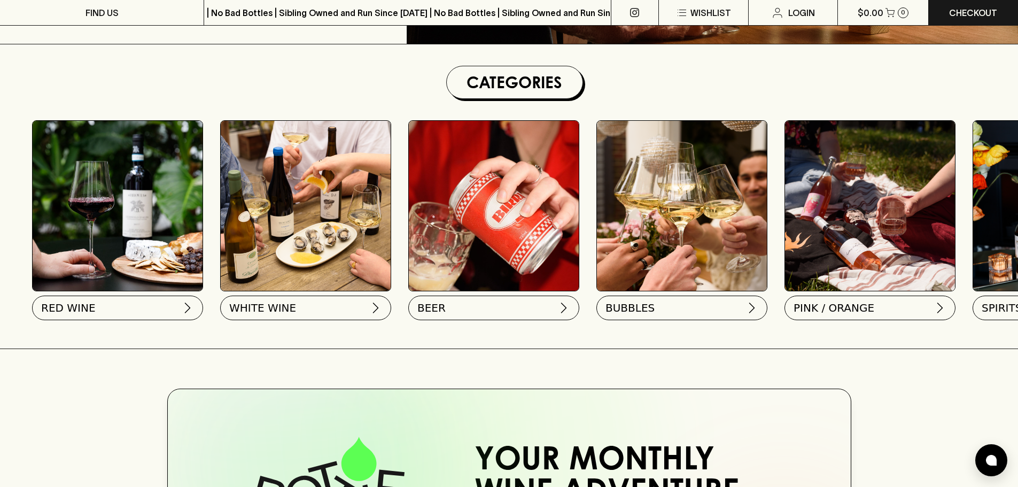
scroll to position [282, 0]
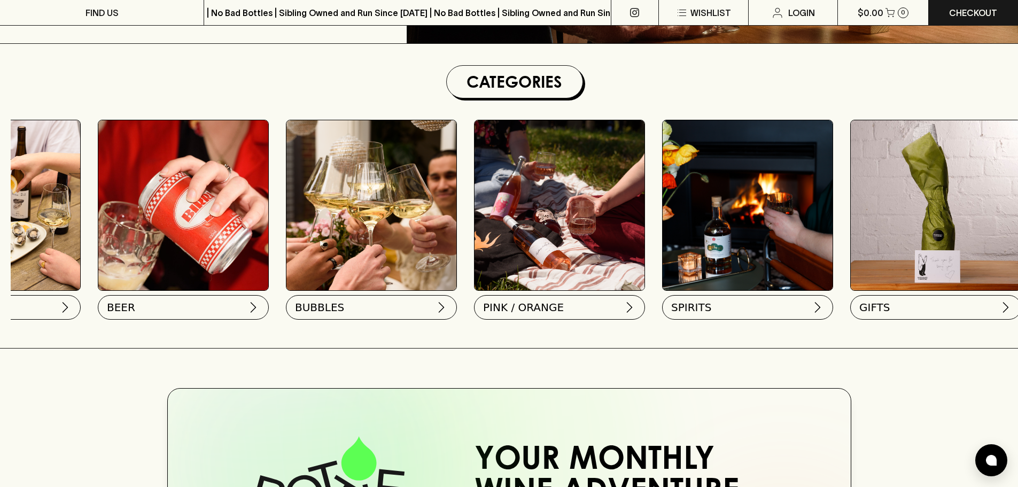
scroll to position [0, 356]
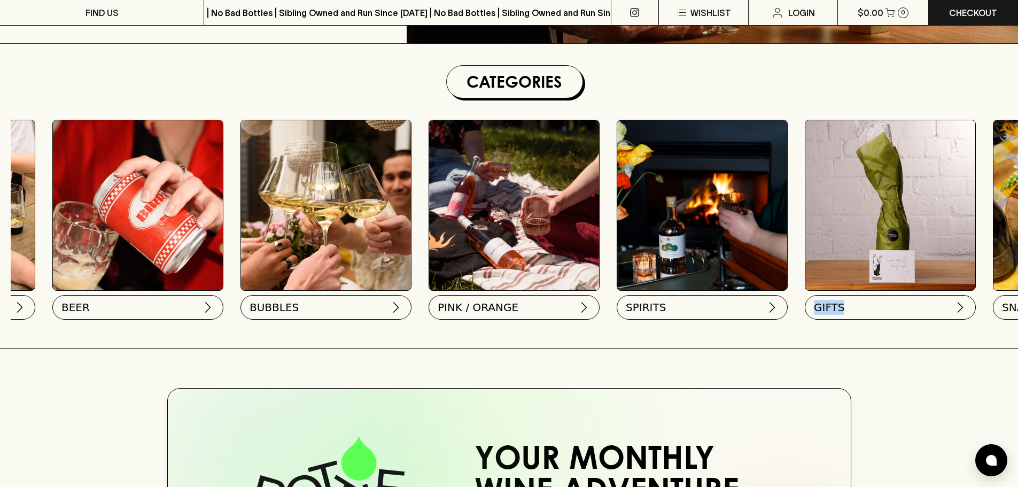
drag, startPoint x: 802, startPoint y: 334, endPoint x: 931, endPoint y: 346, distance: 129.3
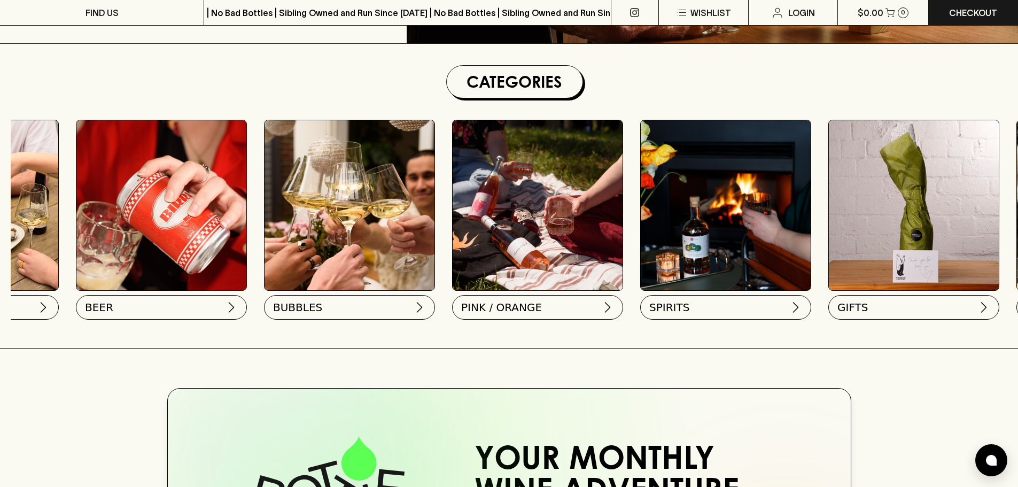
scroll to position [0, 0]
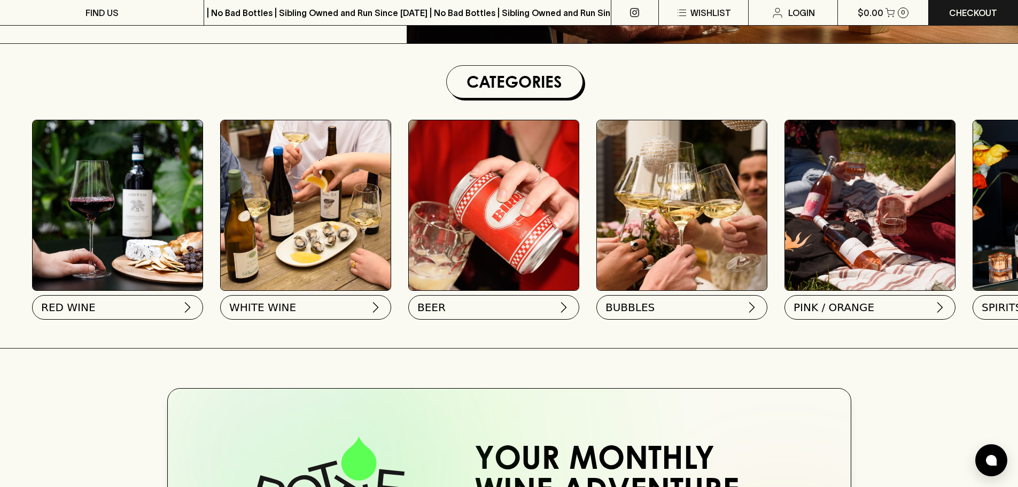
click at [162, 285] on img at bounding box center [118, 205] width 170 height 170
click at [162, 296] on button "RED WINE" at bounding box center [116, 305] width 171 height 25
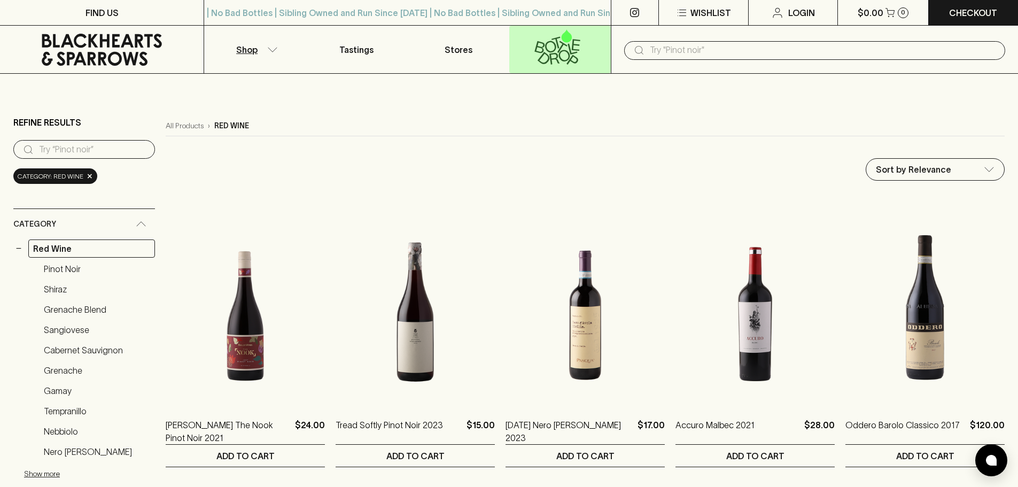
click at [552, 56] on icon at bounding box center [557, 46] width 88 height 35
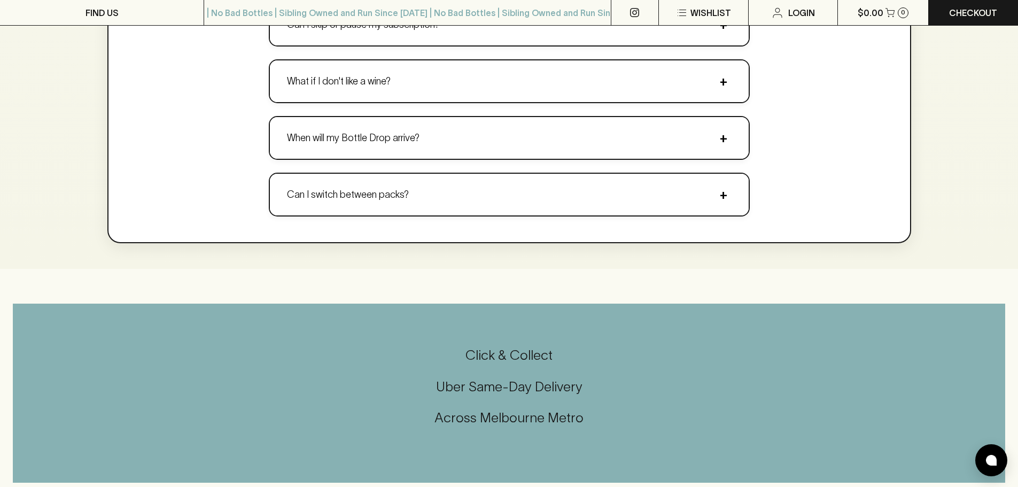
scroll to position [1235, 0]
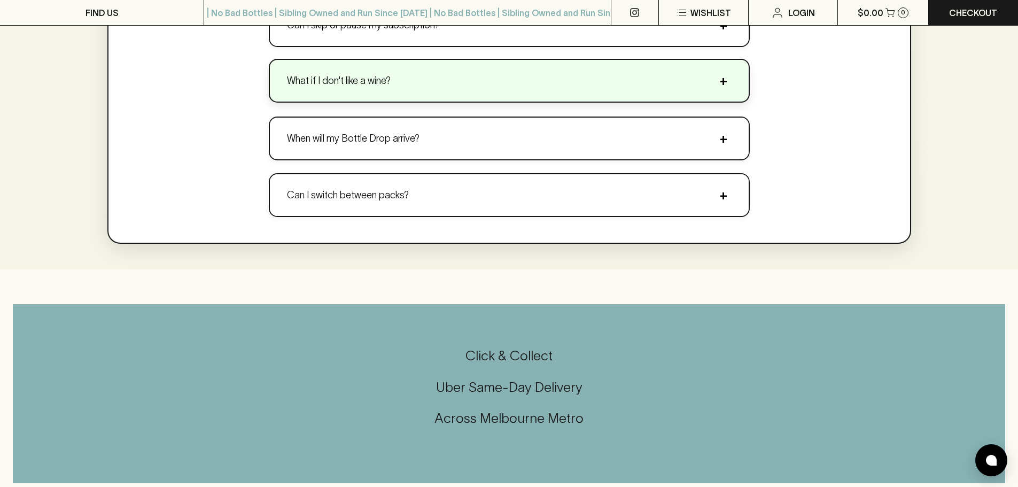
click at [516, 79] on button "What if I don't like a wine? +" at bounding box center [509, 81] width 479 height 42
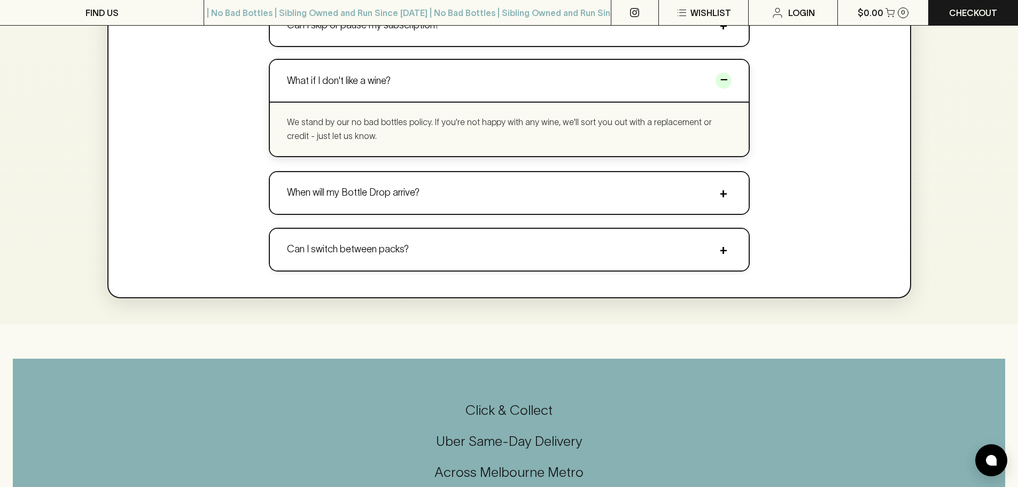
click at [444, 122] on p "We stand by our no bad bottles policy. If you're not happy with any wine, we'll…" at bounding box center [509, 128] width 444 height 27
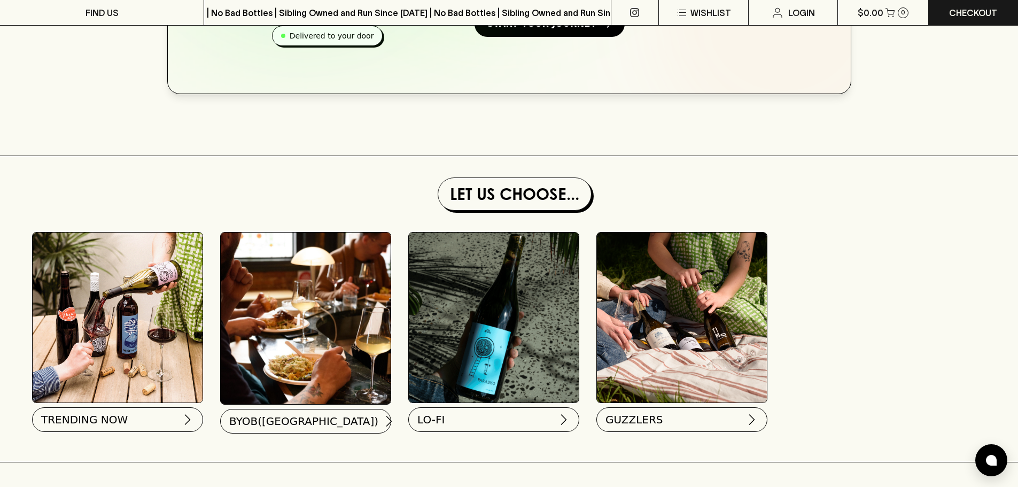
scroll to position [942, 0]
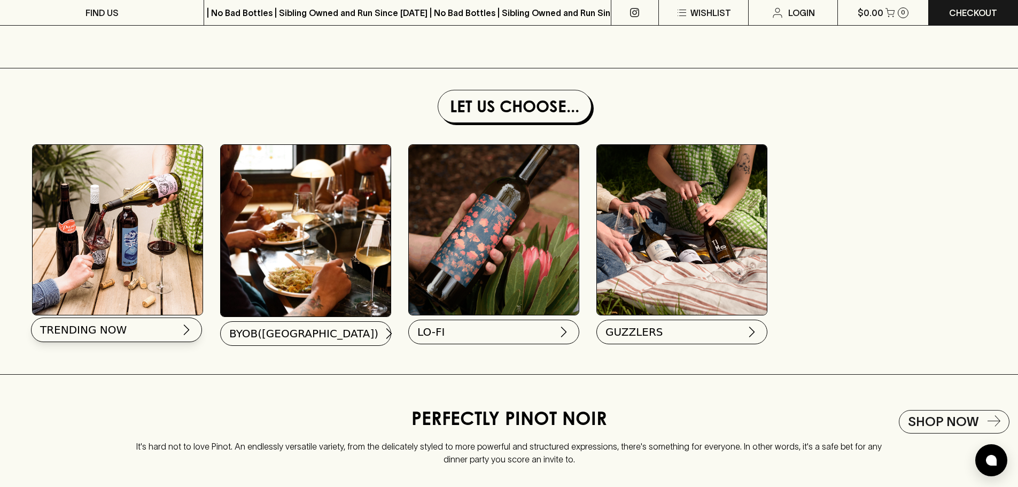
click at [156, 339] on button "TRENDING NOW" at bounding box center [116, 329] width 171 height 25
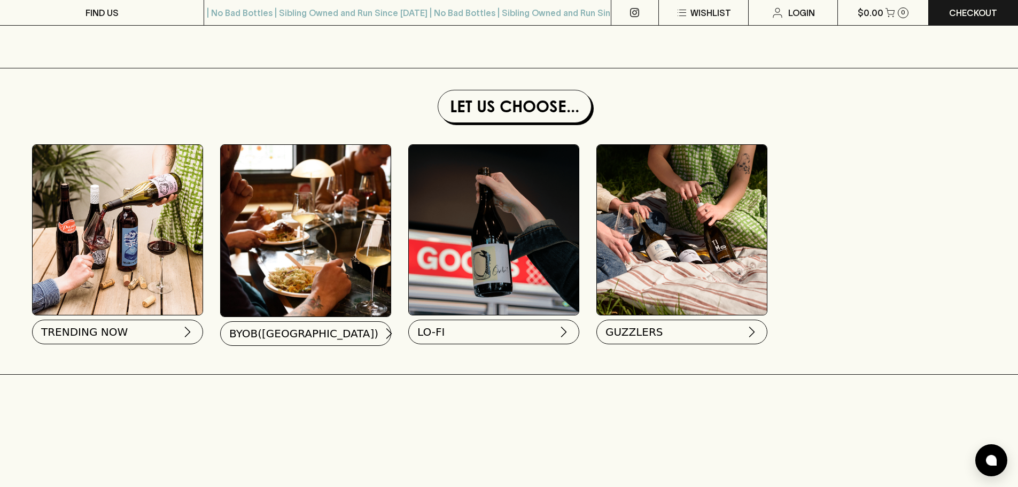
drag, startPoint x: 663, startPoint y: 348, endPoint x: 612, endPoint y: 382, distance: 61.6
click at [612, 382] on div at bounding box center [509, 387] width 1018 height 27
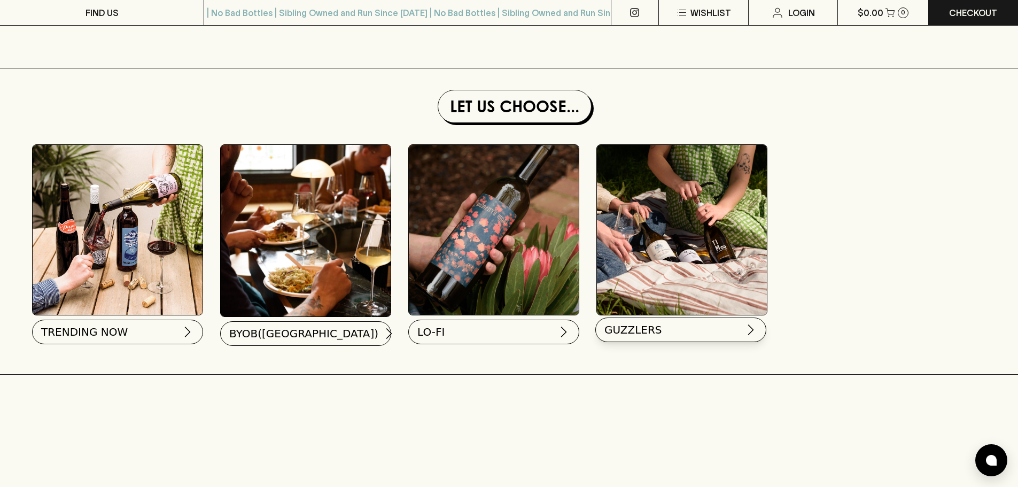
click at [652, 337] on span "GUZZLERS" at bounding box center [633, 329] width 58 height 15
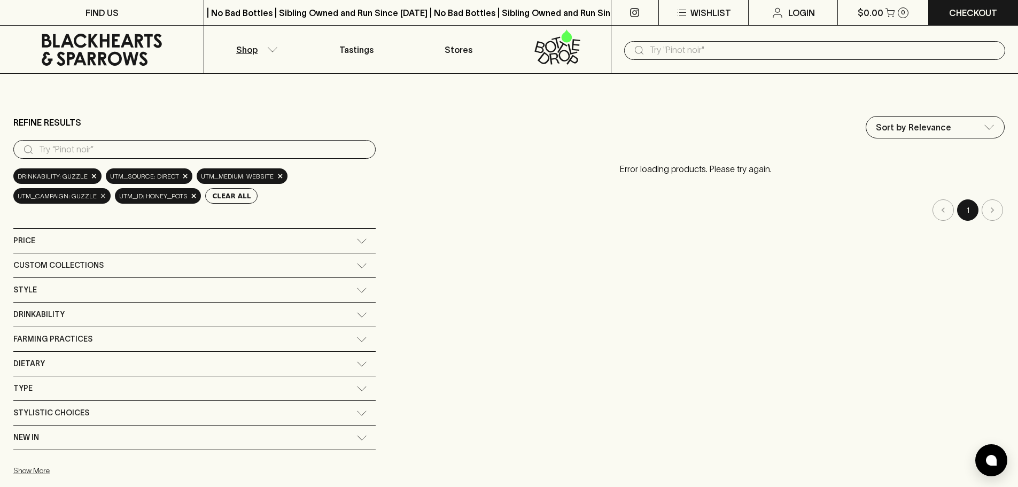
click at [100, 197] on span "×" at bounding box center [103, 195] width 6 height 11
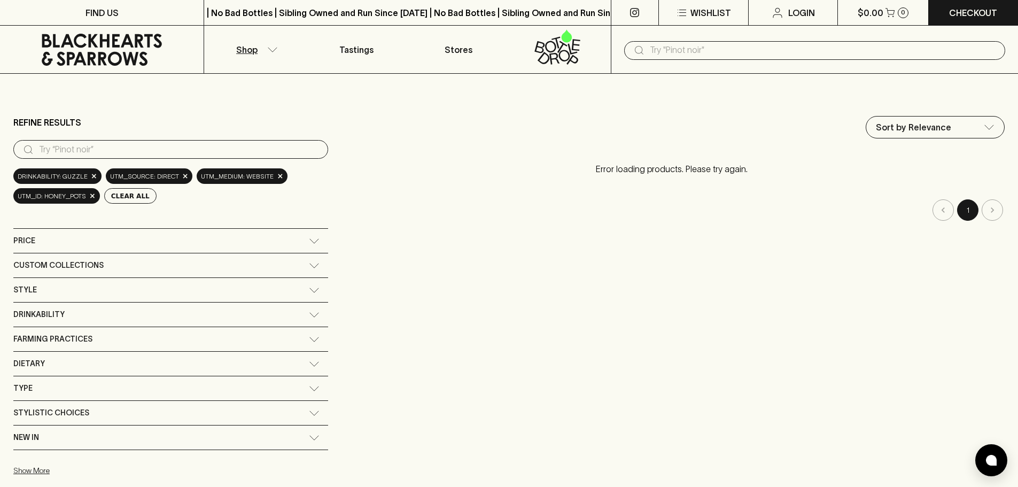
click at [99, 197] on div "drinkability: guzzle × utm_source: direct × utm_medium: website × utm_id: honey…" at bounding box center [170, 185] width 315 height 35
click at [114, 197] on button "Clear All" at bounding box center [130, 195] width 52 height 15
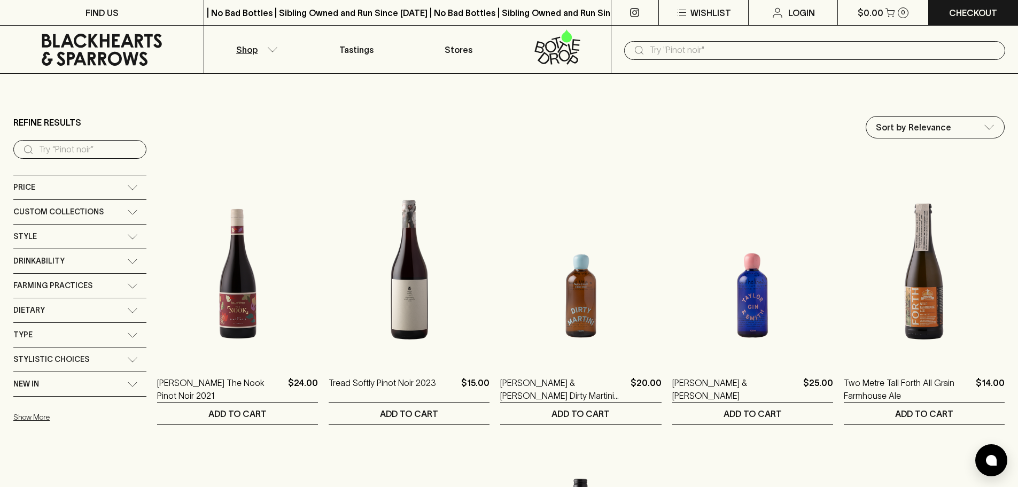
click at [110, 215] on div "Custom Collections" at bounding box center [70, 211] width 114 height 13
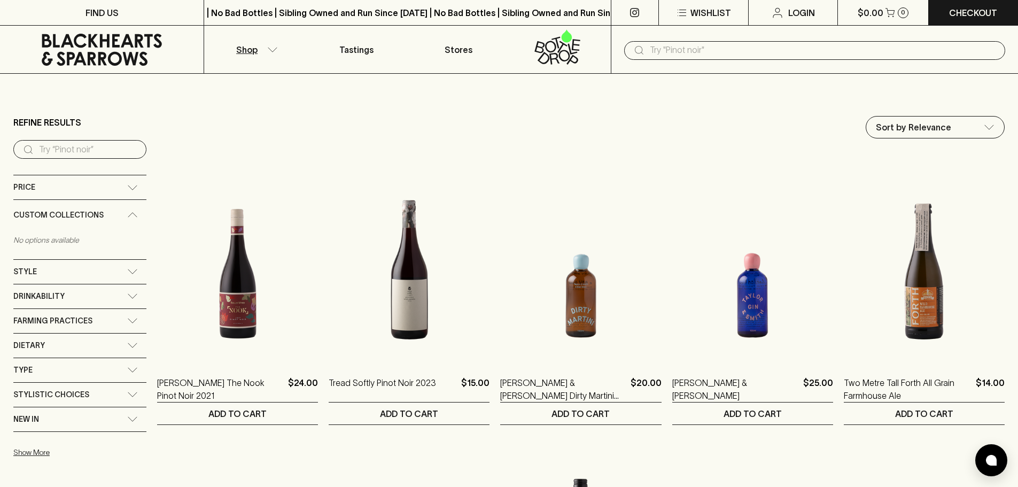
click at [110, 215] on div "Custom Collections" at bounding box center [70, 214] width 114 height 13
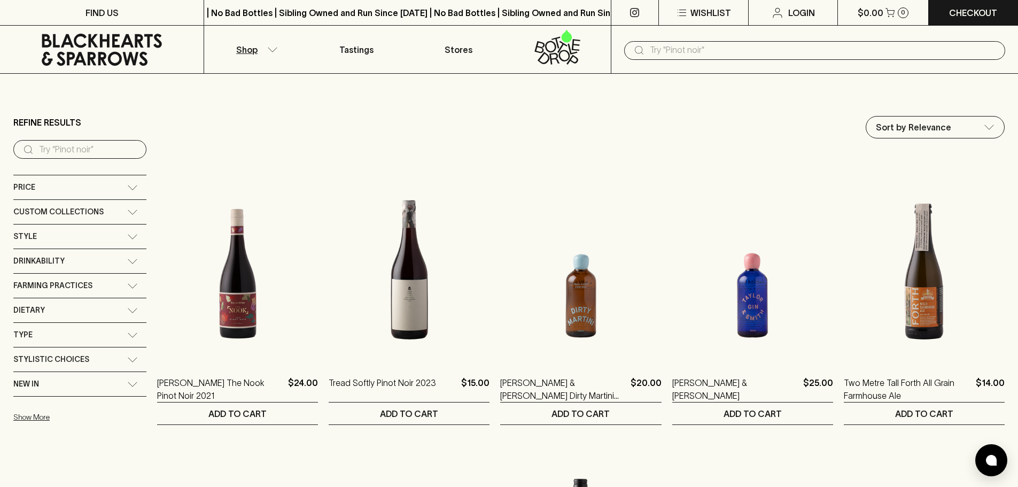
click at [96, 202] on div "Custom Collections" at bounding box center [79, 212] width 133 height 24
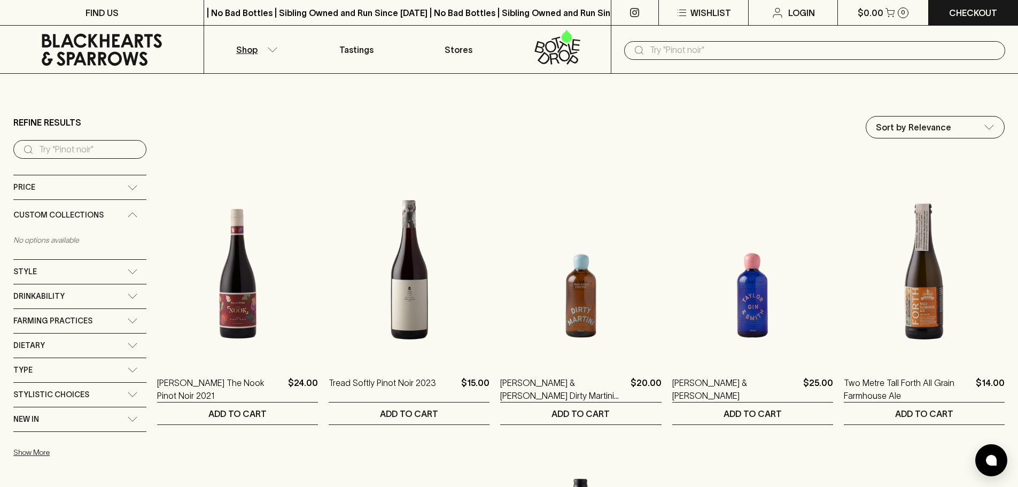
click at [87, 268] on div "Style" at bounding box center [70, 271] width 114 height 13
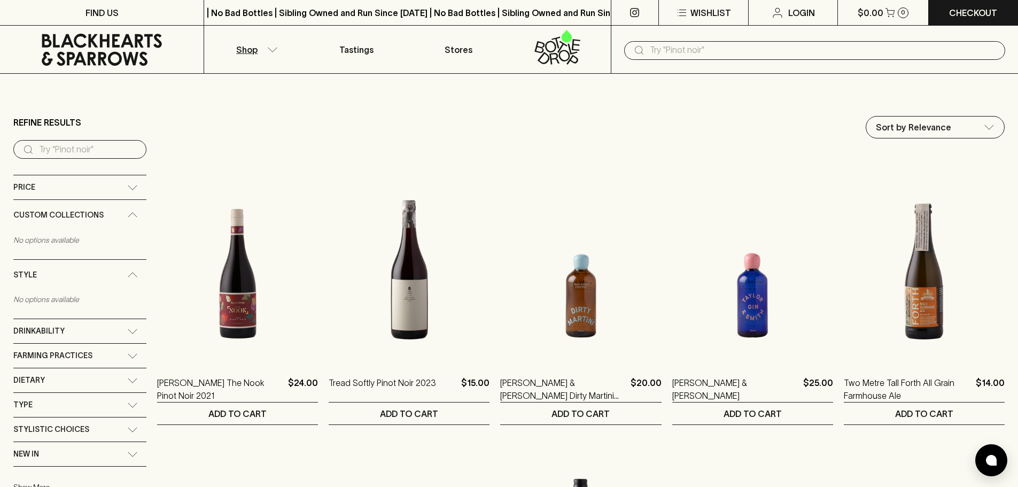
click at [89, 326] on div "Drinkability" at bounding box center [70, 330] width 114 height 13
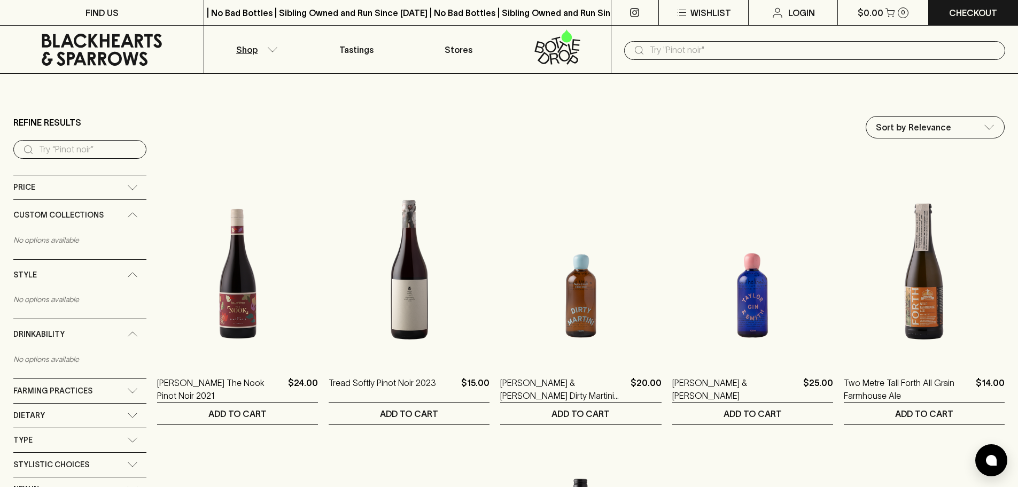
click at [72, 395] on span "Farming Practices" at bounding box center [52, 390] width 79 height 13
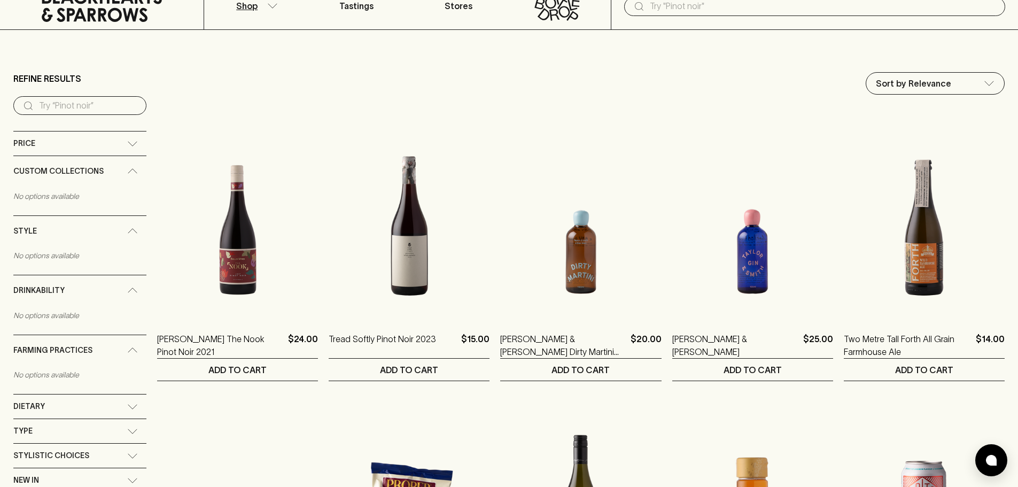
click at [72, 395] on div "Dietary" at bounding box center [79, 406] width 133 height 24
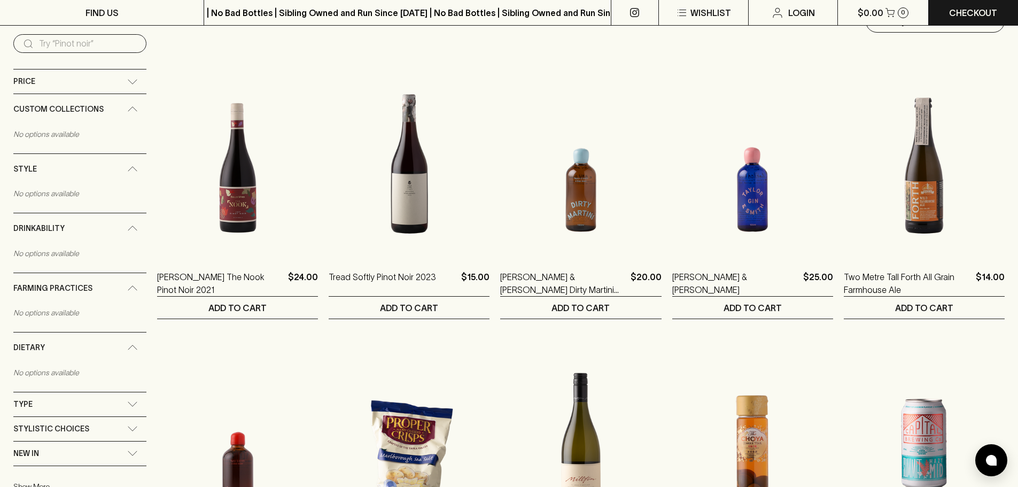
click at [72, 395] on div "Type" at bounding box center [79, 404] width 133 height 24
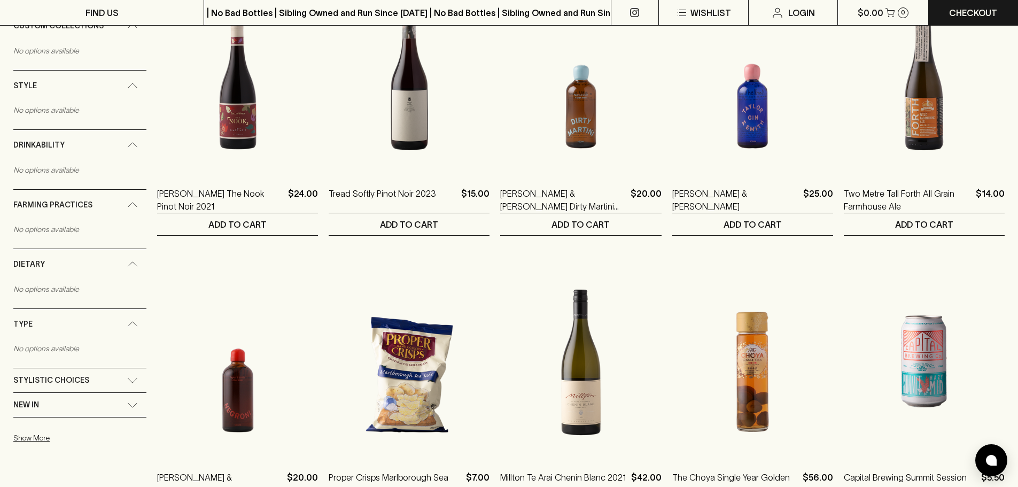
scroll to position [191, 0]
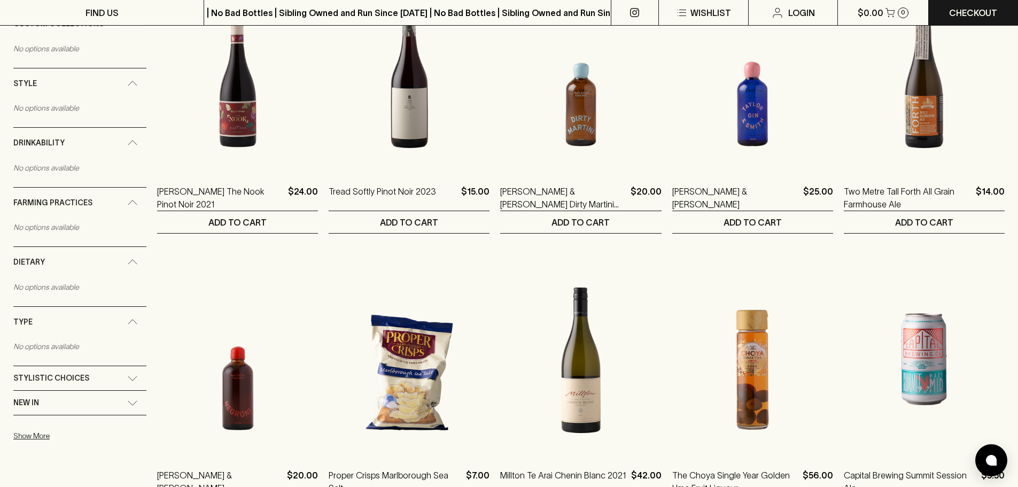
click at [84, 376] on span "Stylistic Choices" at bounding box center [51, 377] width 76 height 13
click at [60, 428] on div "New In" at bounding box center [79, 438] width 133 height 24
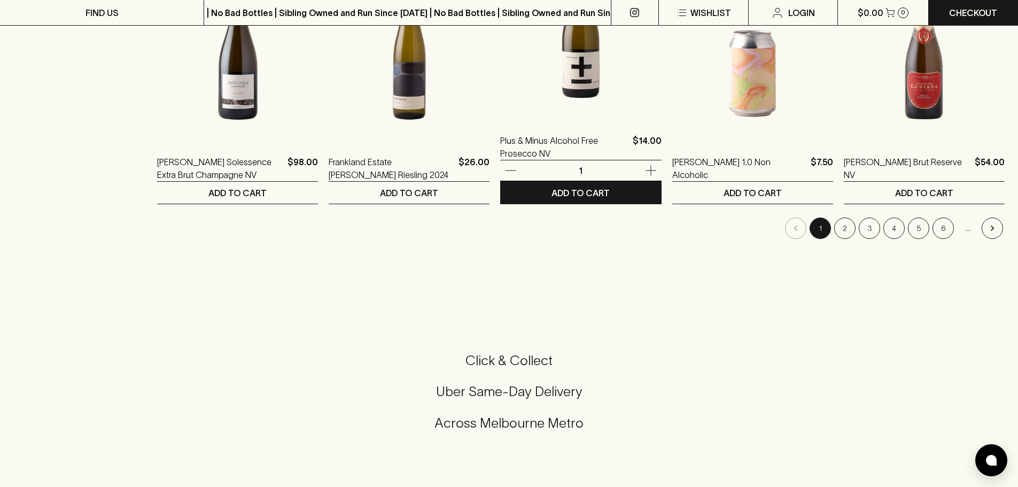
scroll to position [1077, 0]
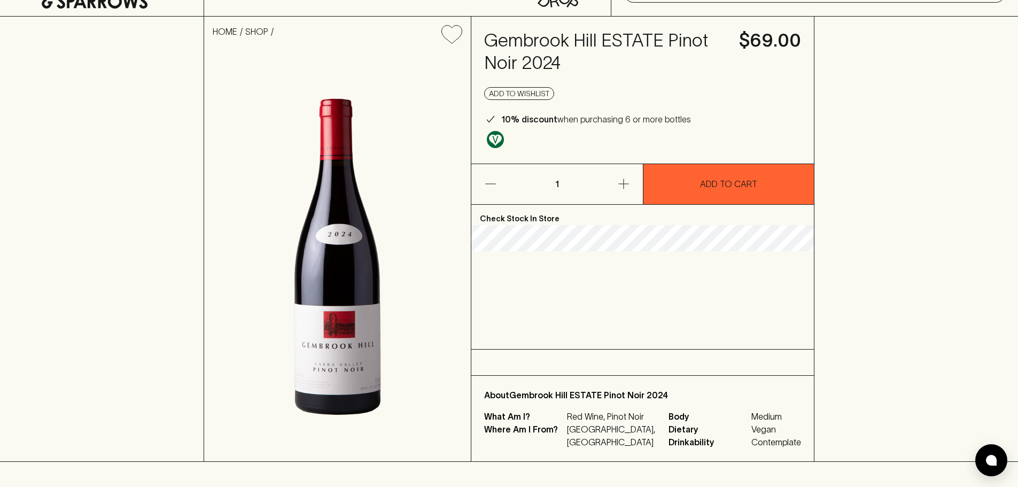
scroll to position [84, 0]
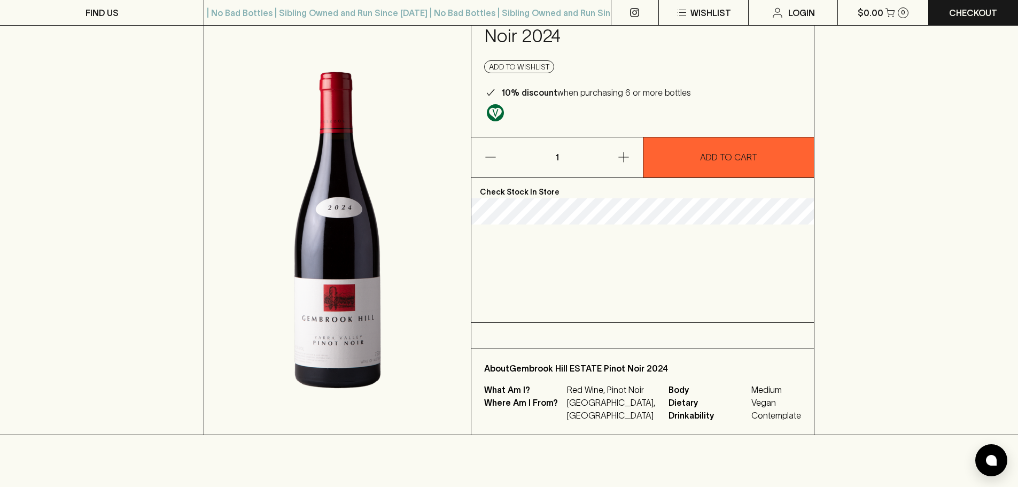
click at [592, 238] on div "Check Stock In Store" at bounding box center [642, 250] width 342 height 145
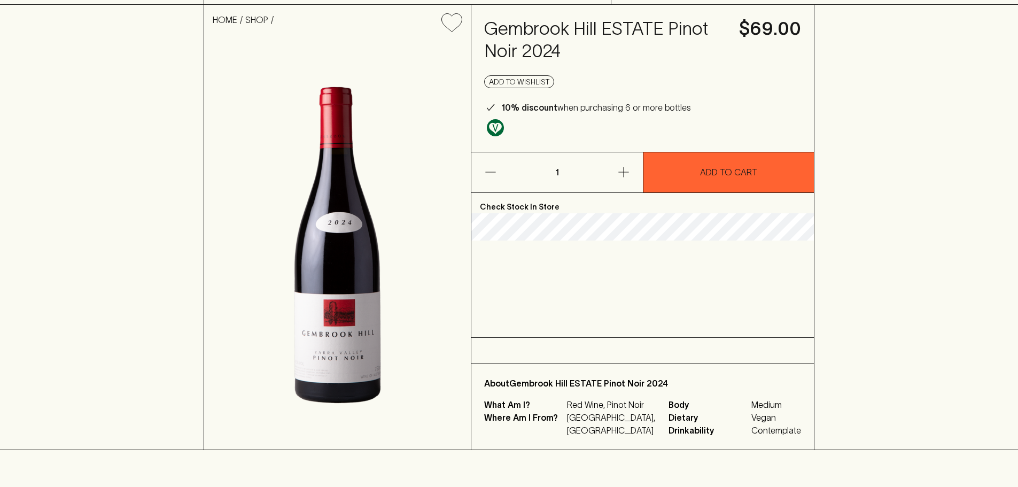
scroll to position [74, 0]
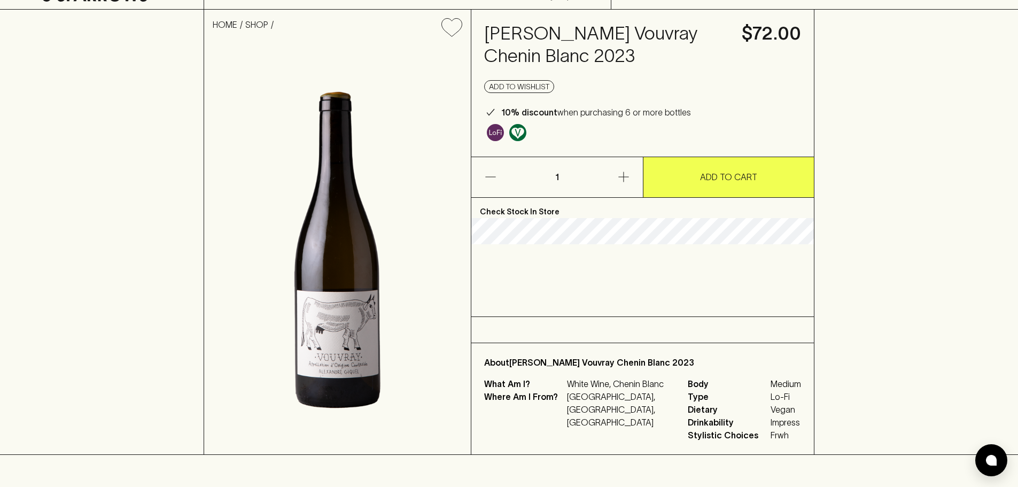
scroll to position [65, 0]
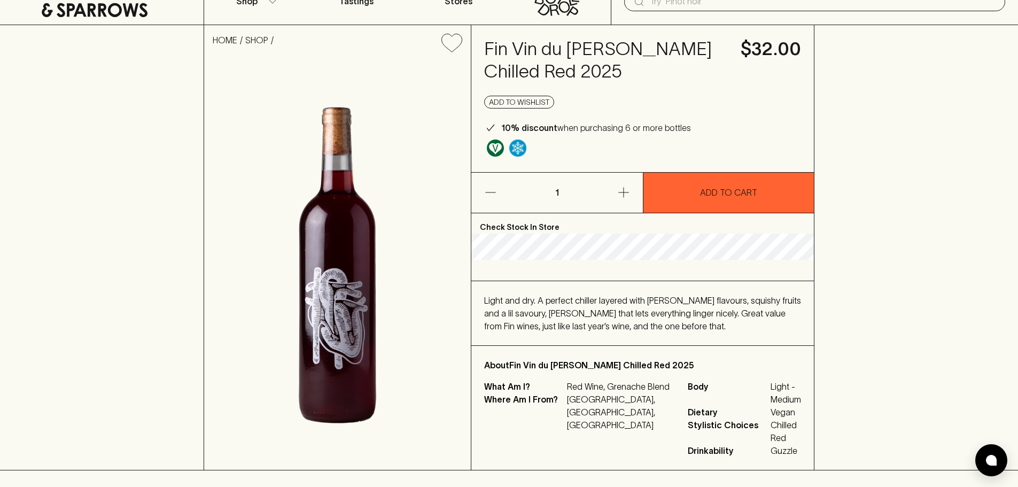
scroll to position [48, 0]
